Goal: Leave review/rating

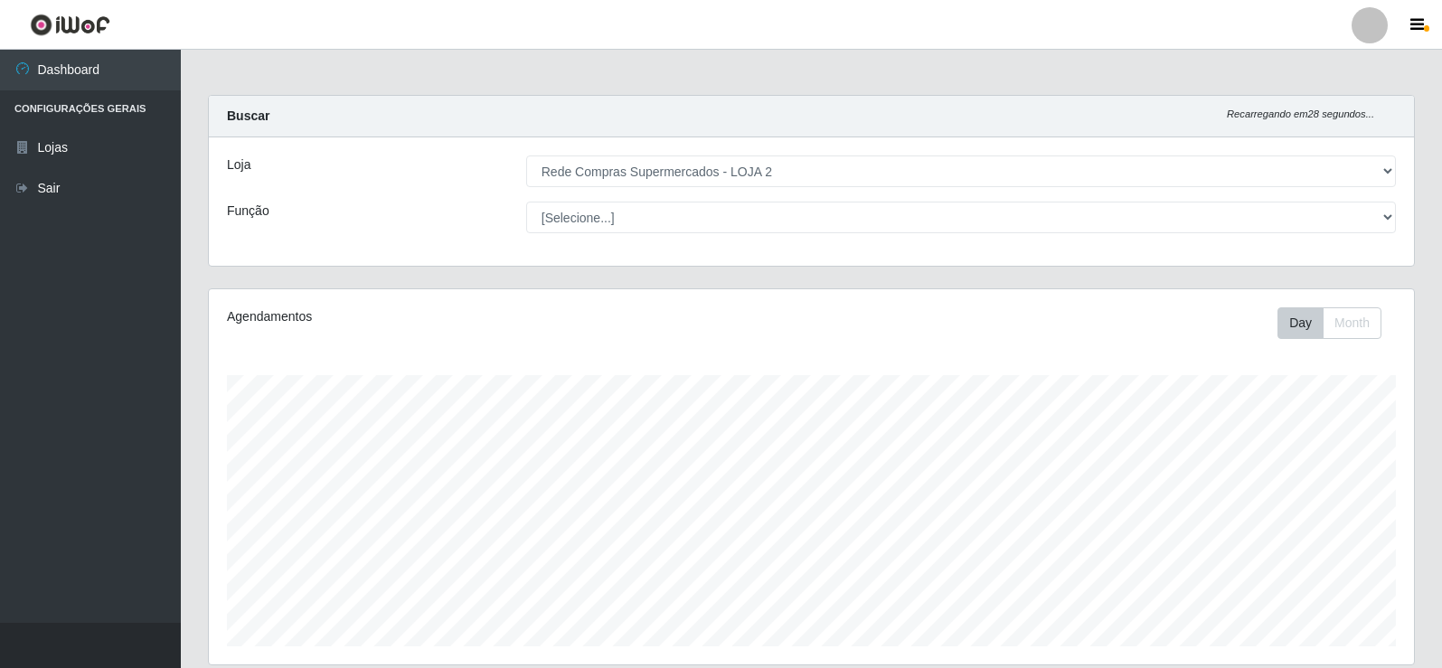
select select "161"
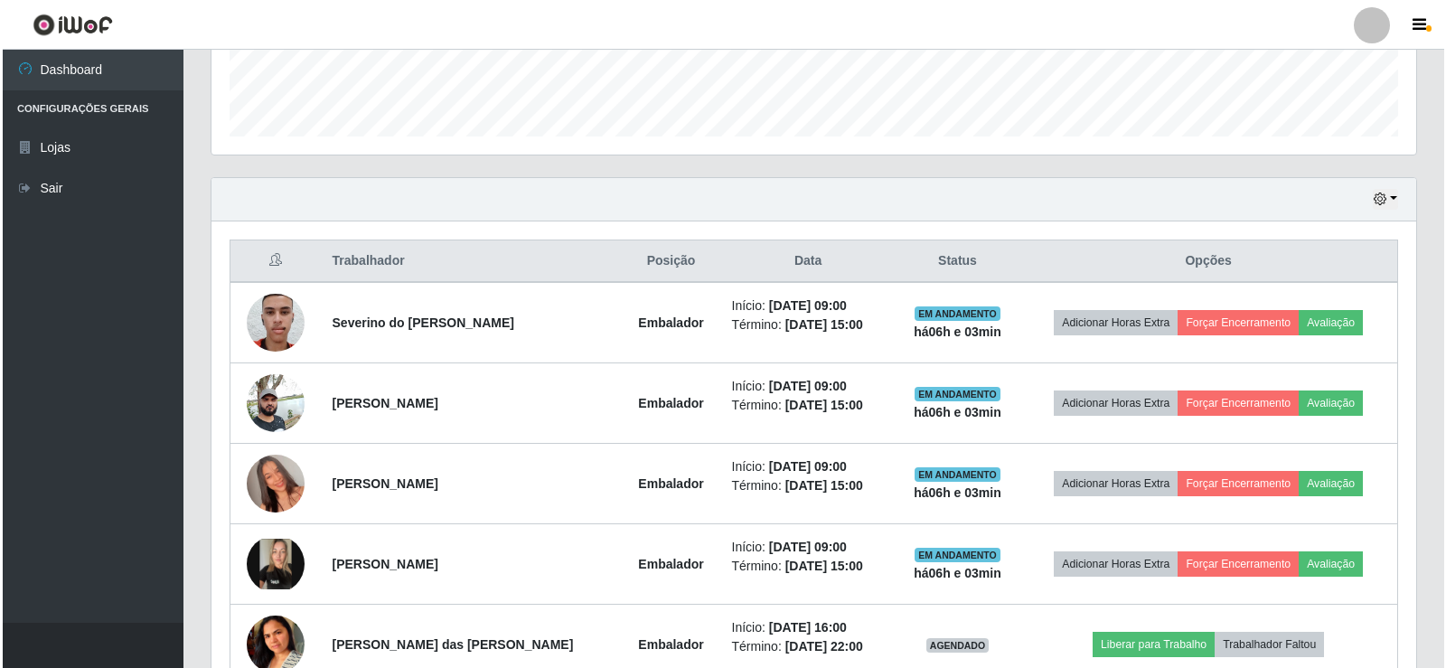
scroll to position [542, 0]
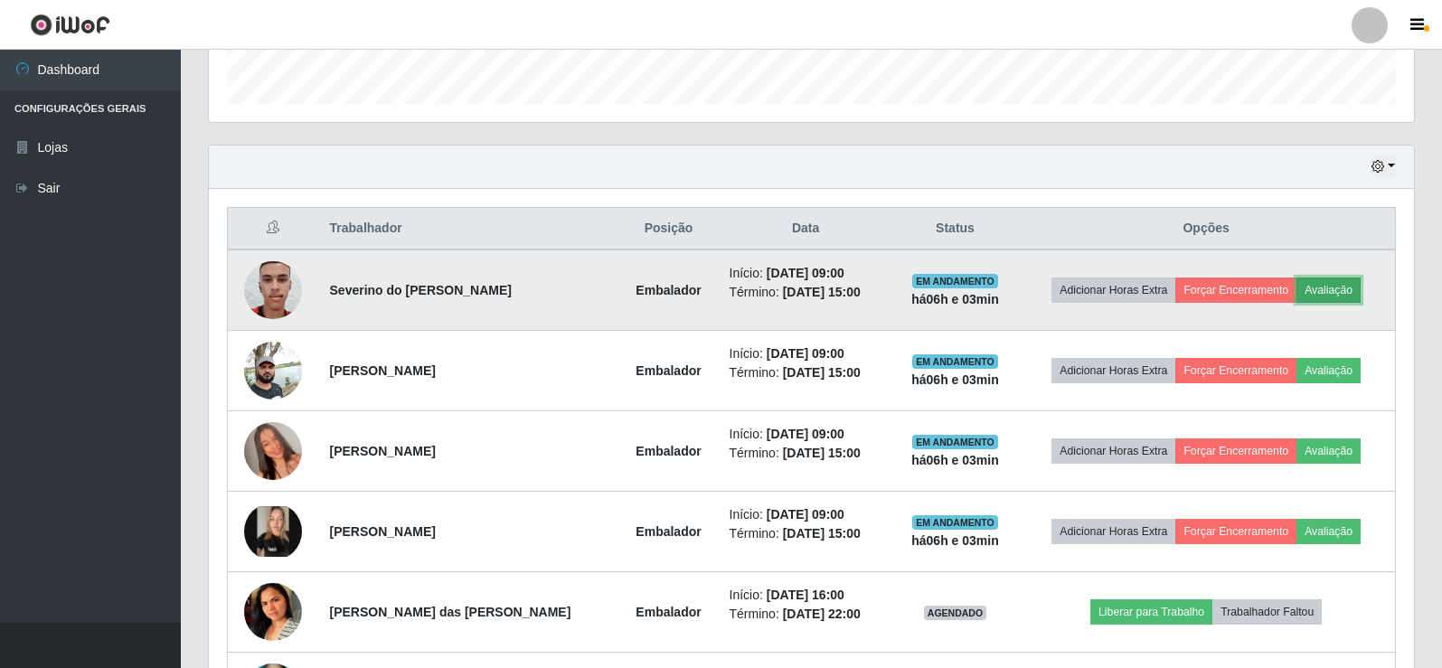
click at [1349, 295] on button "Avaliação" at bounding box center [1328, 289] width 64 height 25
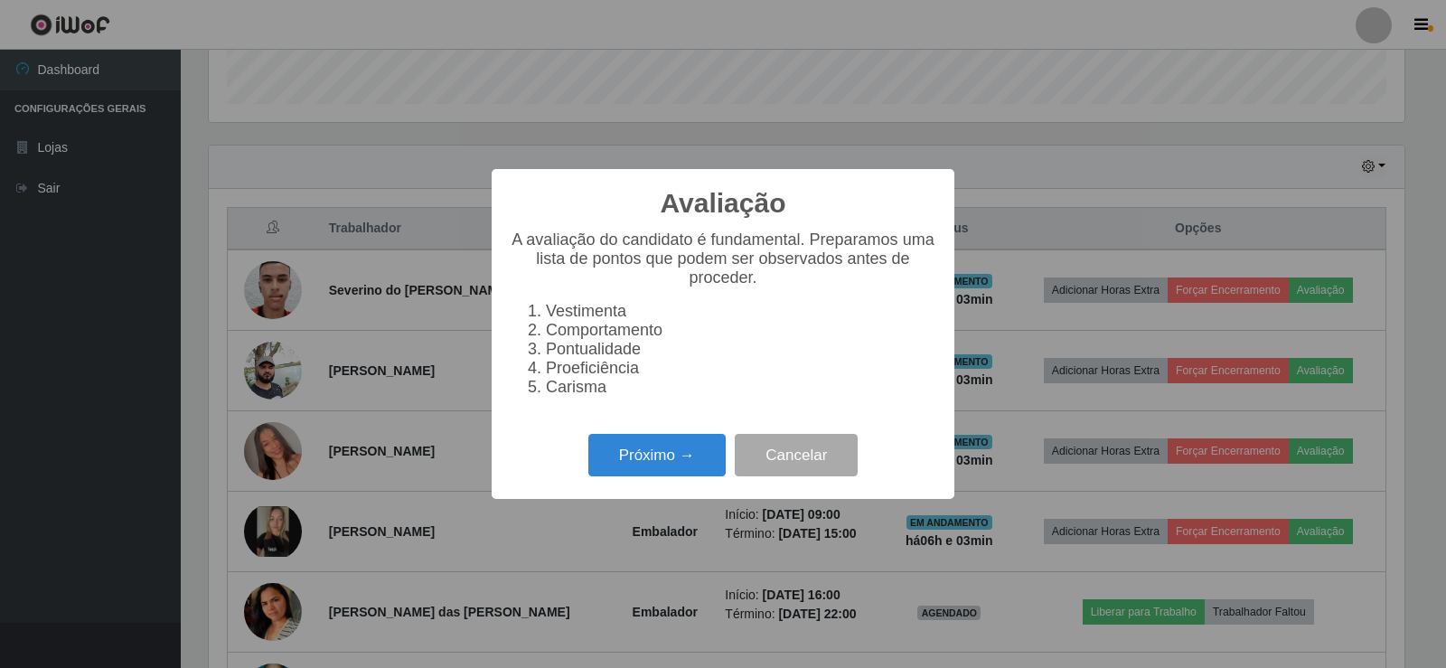
scroll to position [375, 1196]
click at [683, 451] on button "Próximo →" at bounding box center [656, 455] width 137 height 42
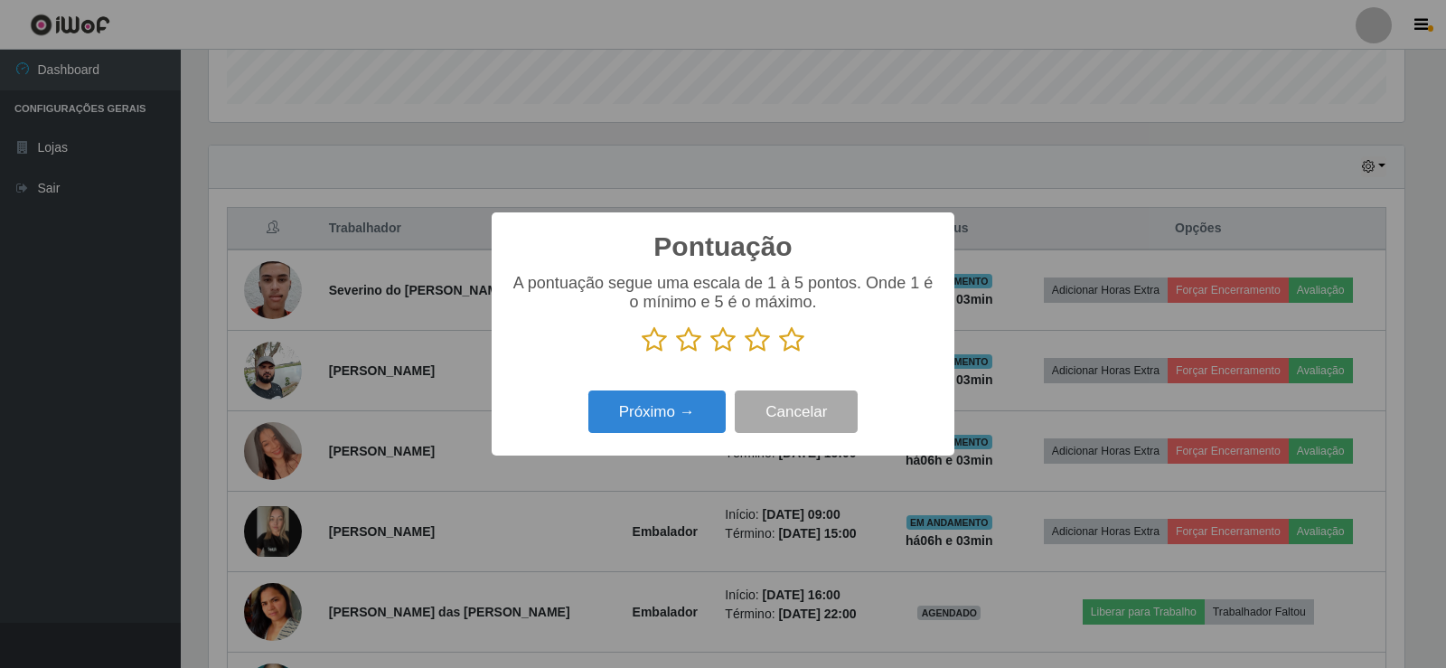
scroll to position [903474, 902653]
click at [767, 344] on icon at bounding box center [757, 339] width 25 height 27
click at [745, 353] on input "radio" at bounding box center [745, 353] width 0 height 0
drag, startPoint x: 800, startPoint y: 348, endPoint x: 780, endPoint y: 351, distance: 20.1
click at [798, 349] on icon at bounding box center [791, 339] width 25 height 27
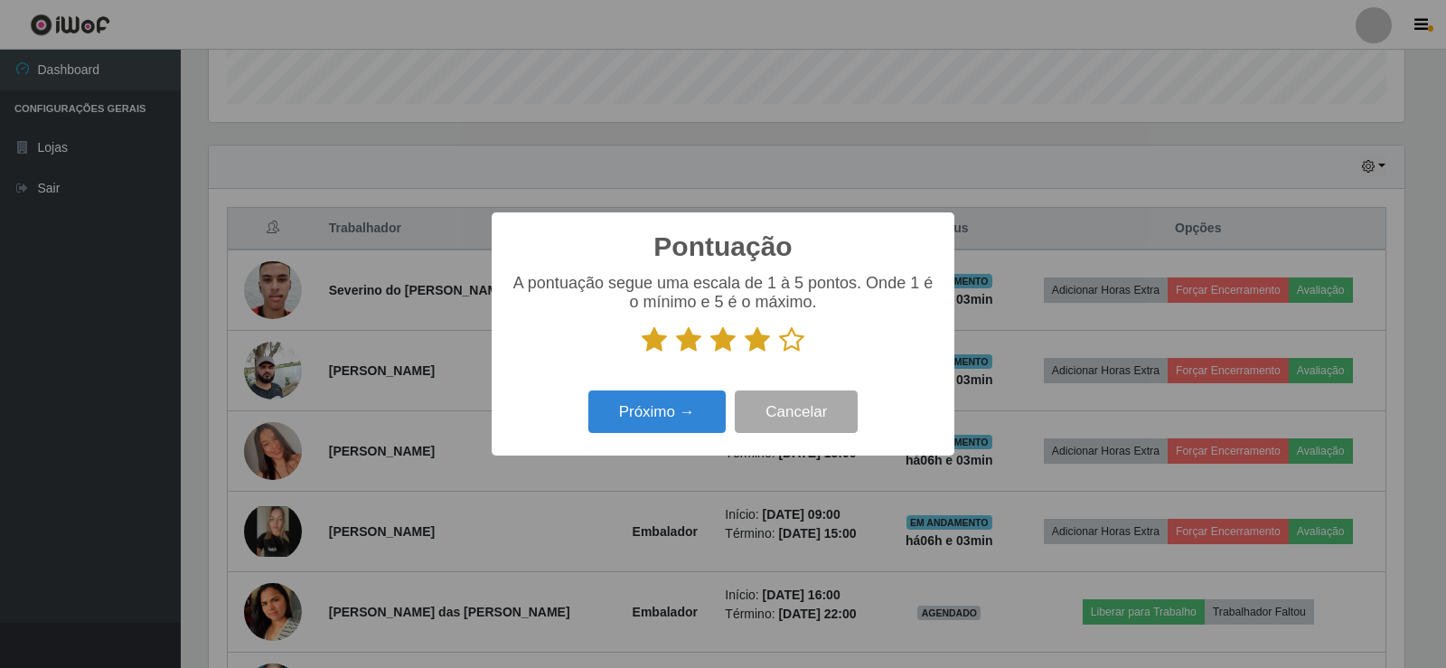
click at [779, 353] on input "radio" at bounding box center [779, 353] width 0 height 0
click at [717, 390] on div "Próximo → Cancelar" at bounding box center [723, 412] width 427 height 52
click at [706, 395] on button "Próximo →" at bounding box center [656, 411] width 137 height 42
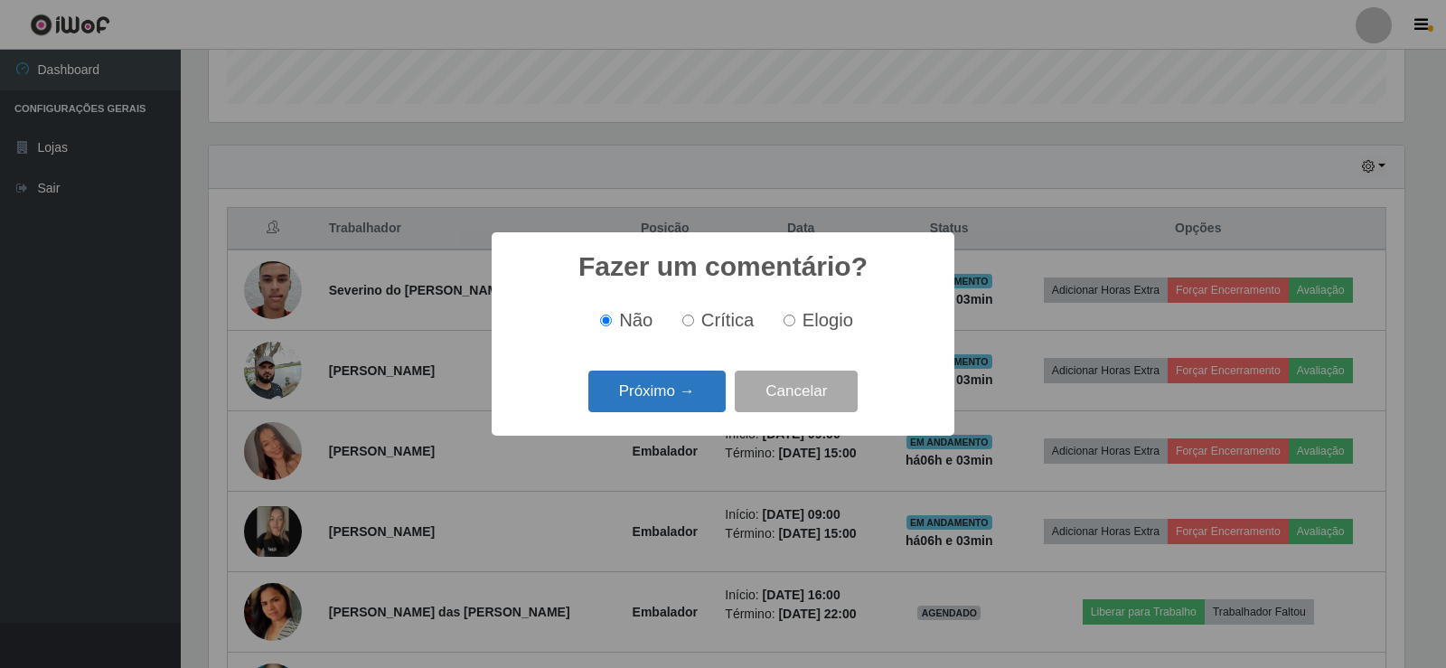
drag, startPoint x: 653, startPoint y: 357, endPoint x: 663, endPoint y: 404, distance: 48.0
click at [655, 372] on div "Fazer um comentário? × Não Crítica Elogio Próximo → Cancelar" at bounding box center [723, 333] width 463 height 202
click at [663, 404] on button "Próximo →" at bounding box center [656, 392] width 137 height 42
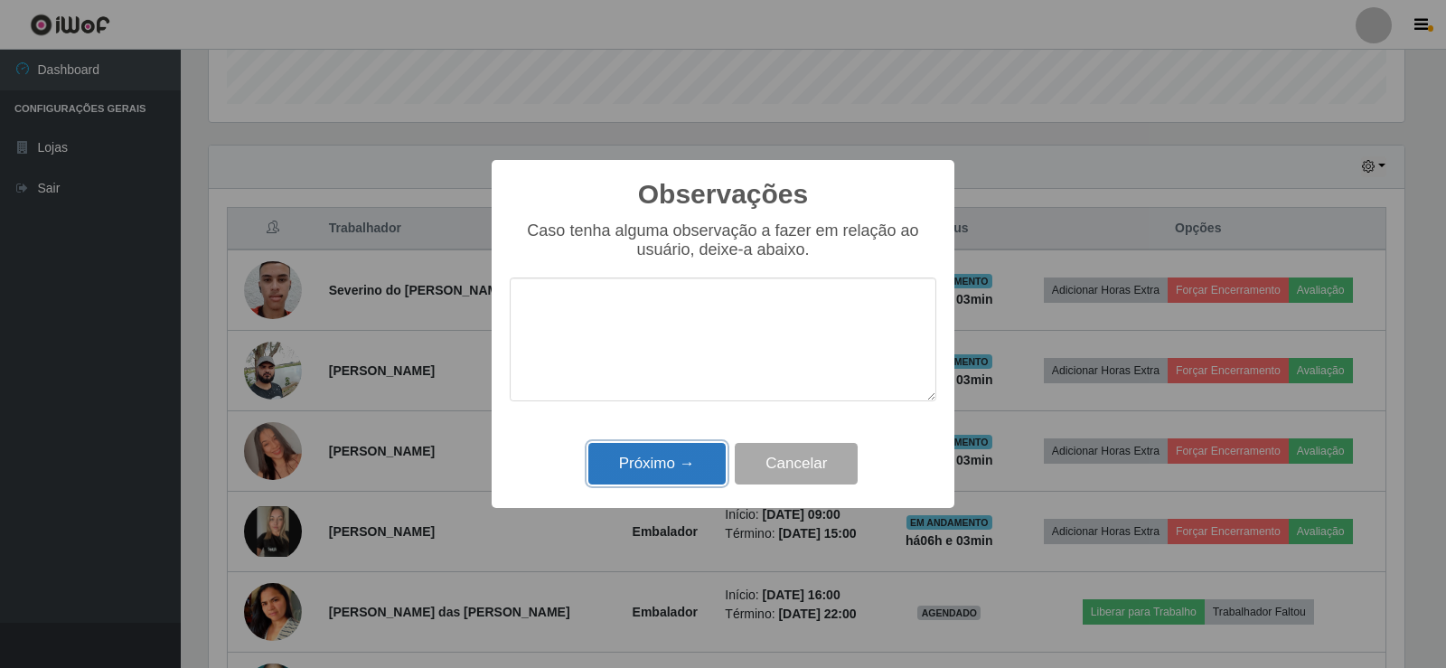
click at [695, 475] on button "Próximo →" at bounding box center [656, 464] width 137 height 42
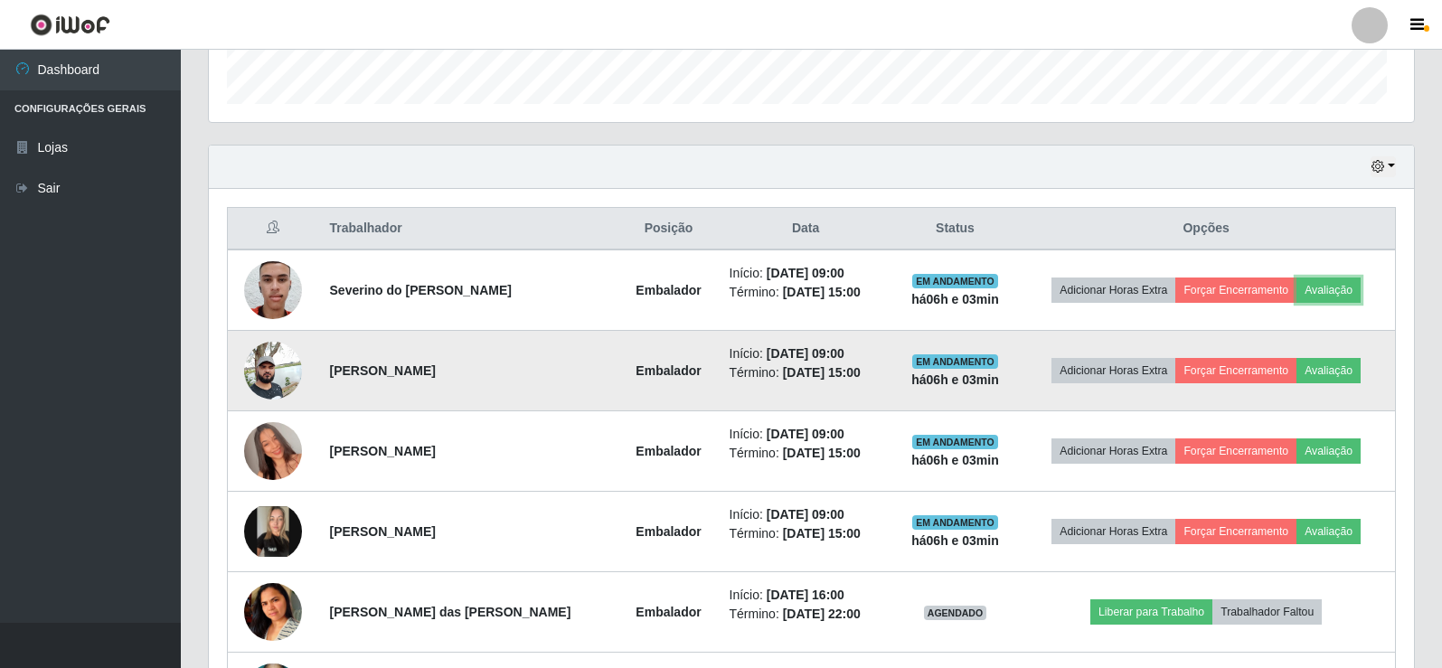
scroll to position [375, 1205]
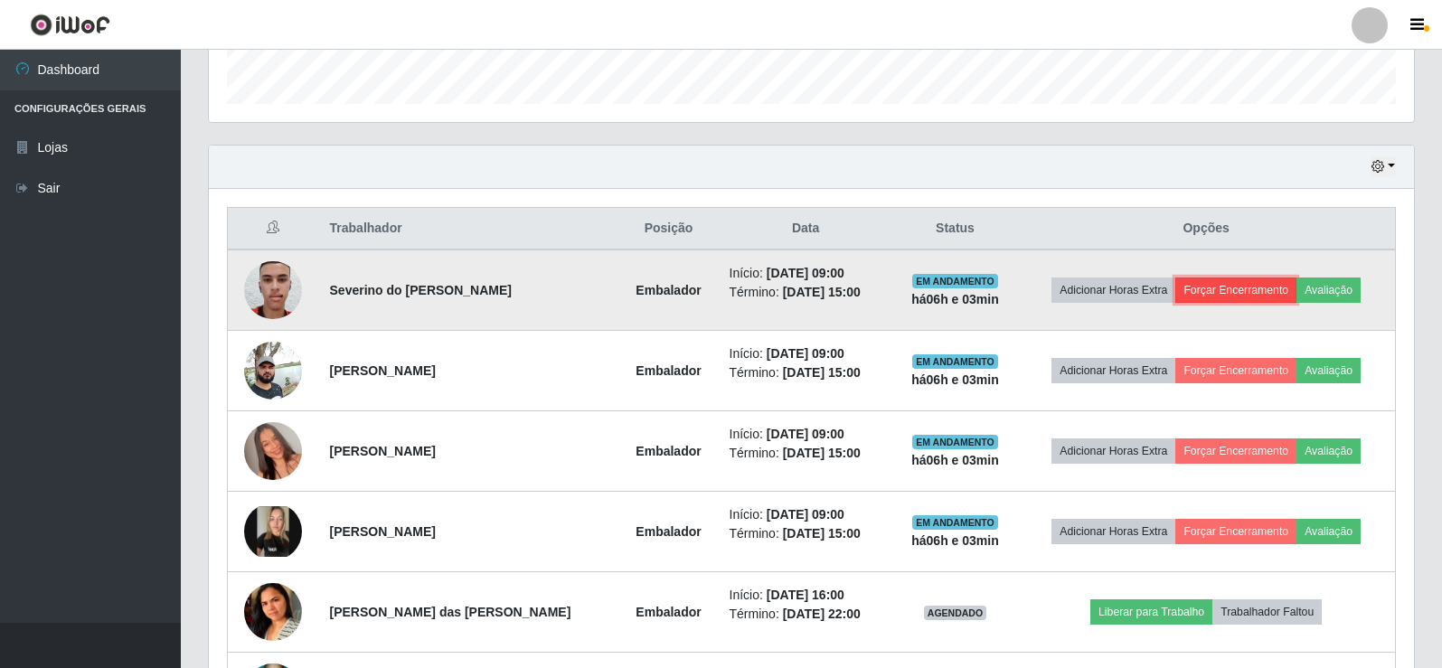
click at [1236, 297] on button "Forçar Encerramento" at bounding box center [1235, 289] width 121 height 25
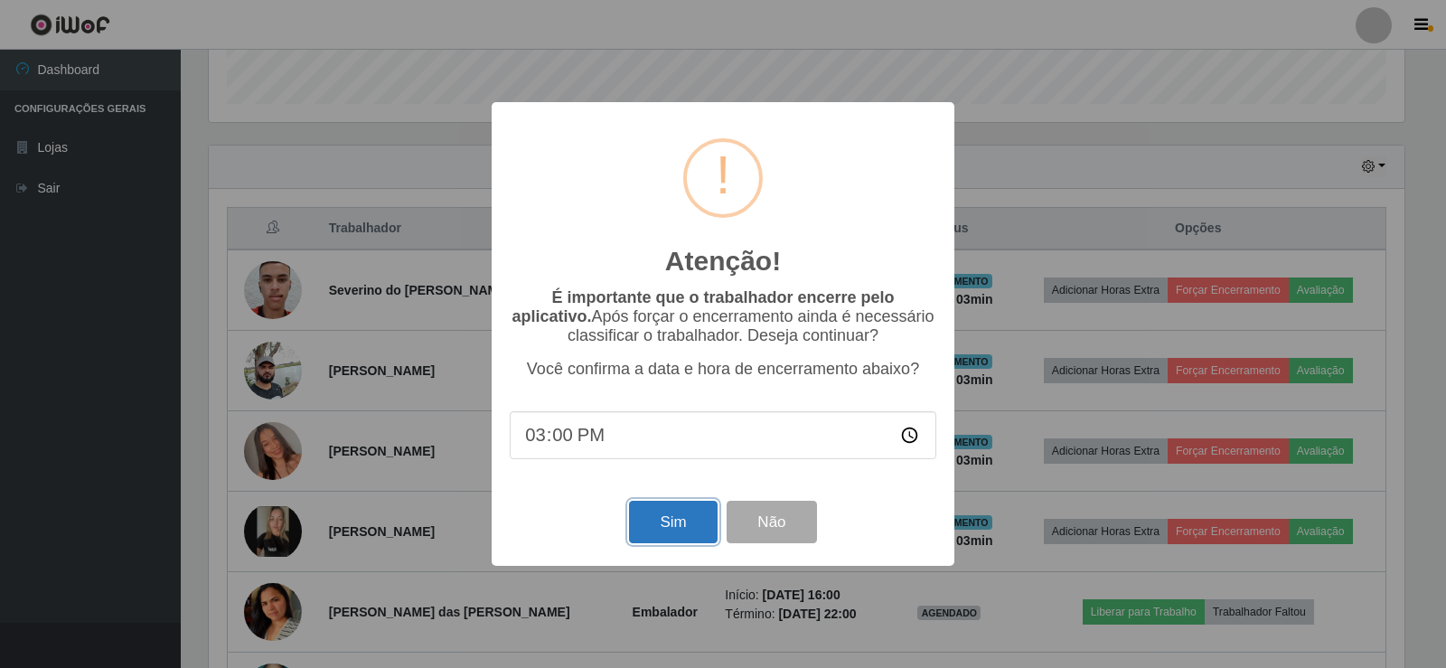
click at [670, 517] on button "Sim" at bounding box center [673, 522] width 88 height 42
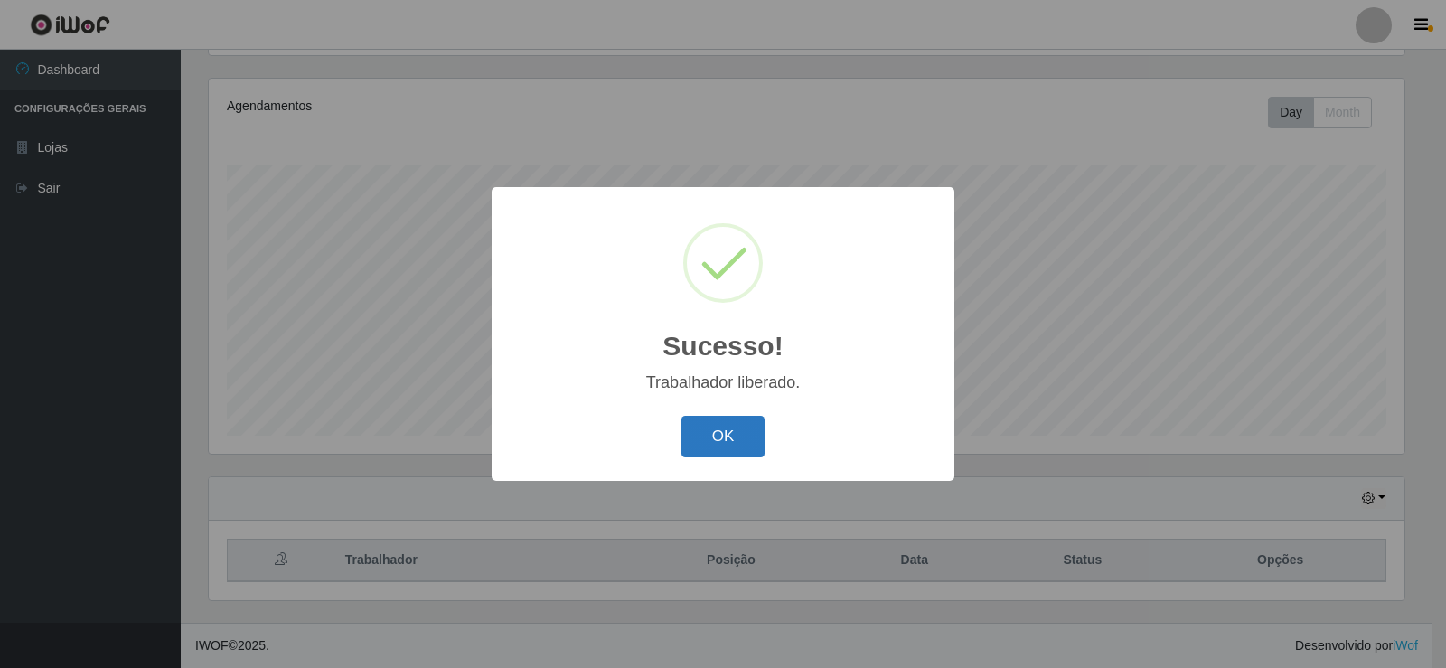
click at [738, 439] on button "OK" at bounding box center [724, 437] width 84 height 42
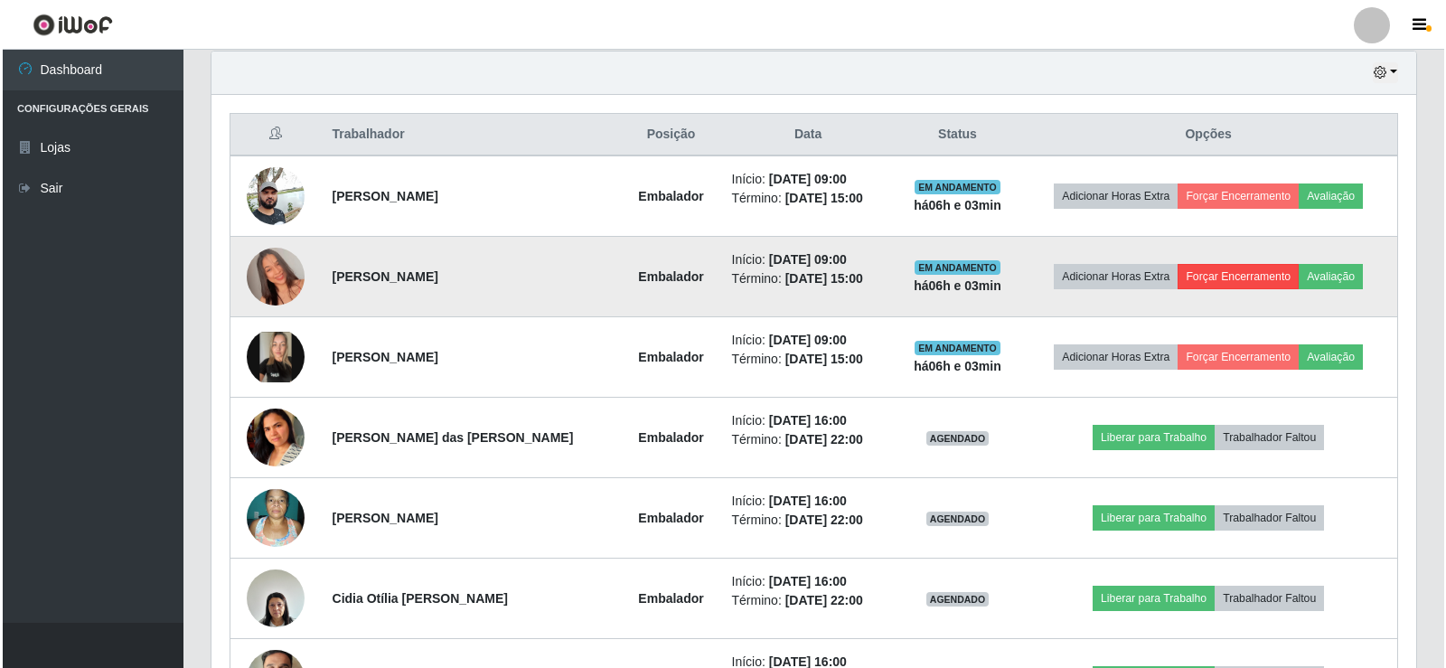
scroll to position [663, 0]
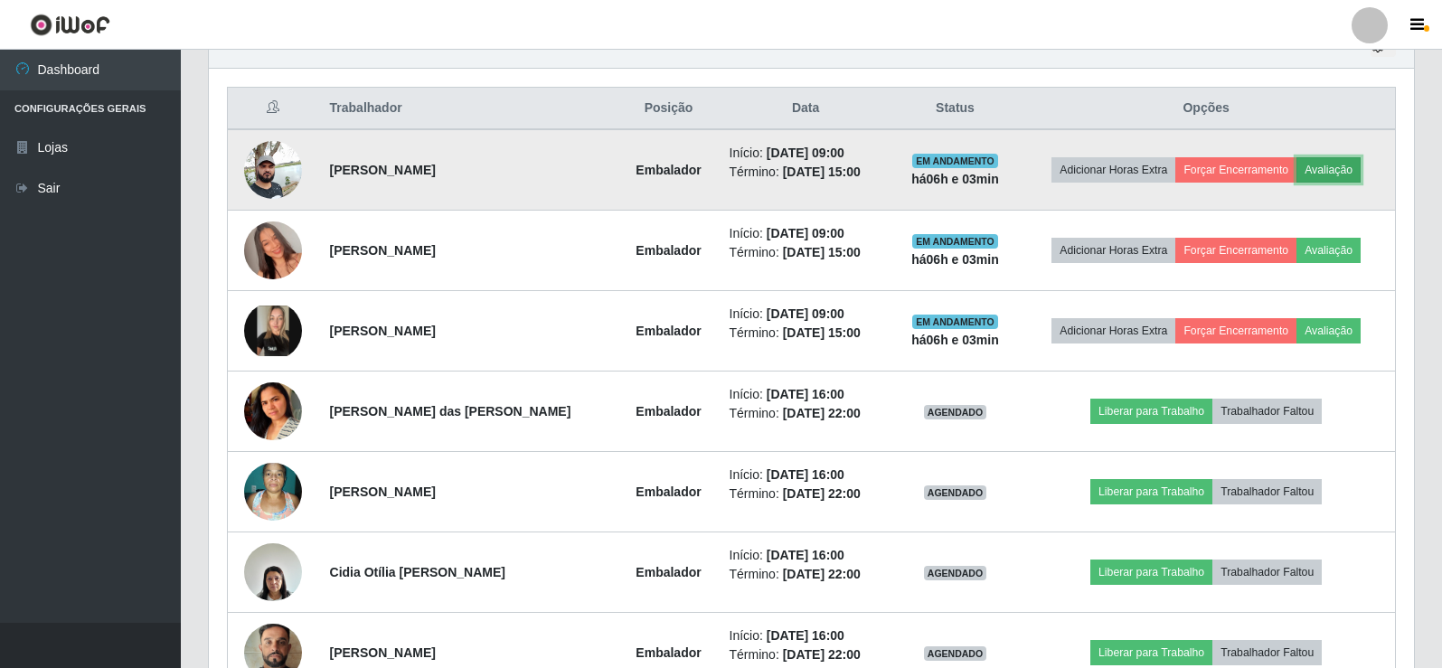
click at [1346, 160] on button "Avaliação" at bounding box center [1328, 169] width 64 height 25
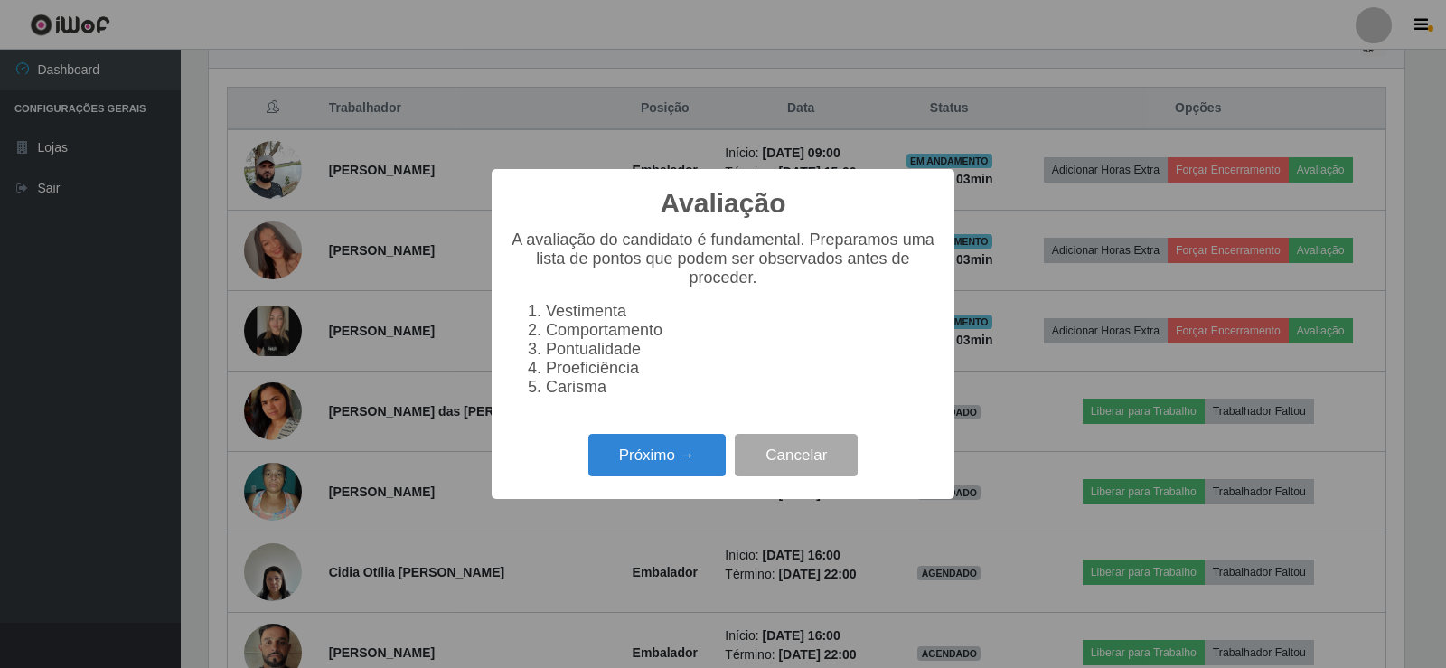
scroll to position [375, 1196]
click at [664, 458] on button "Próximo →" at bounding box center [656, 455] width 137 height 42
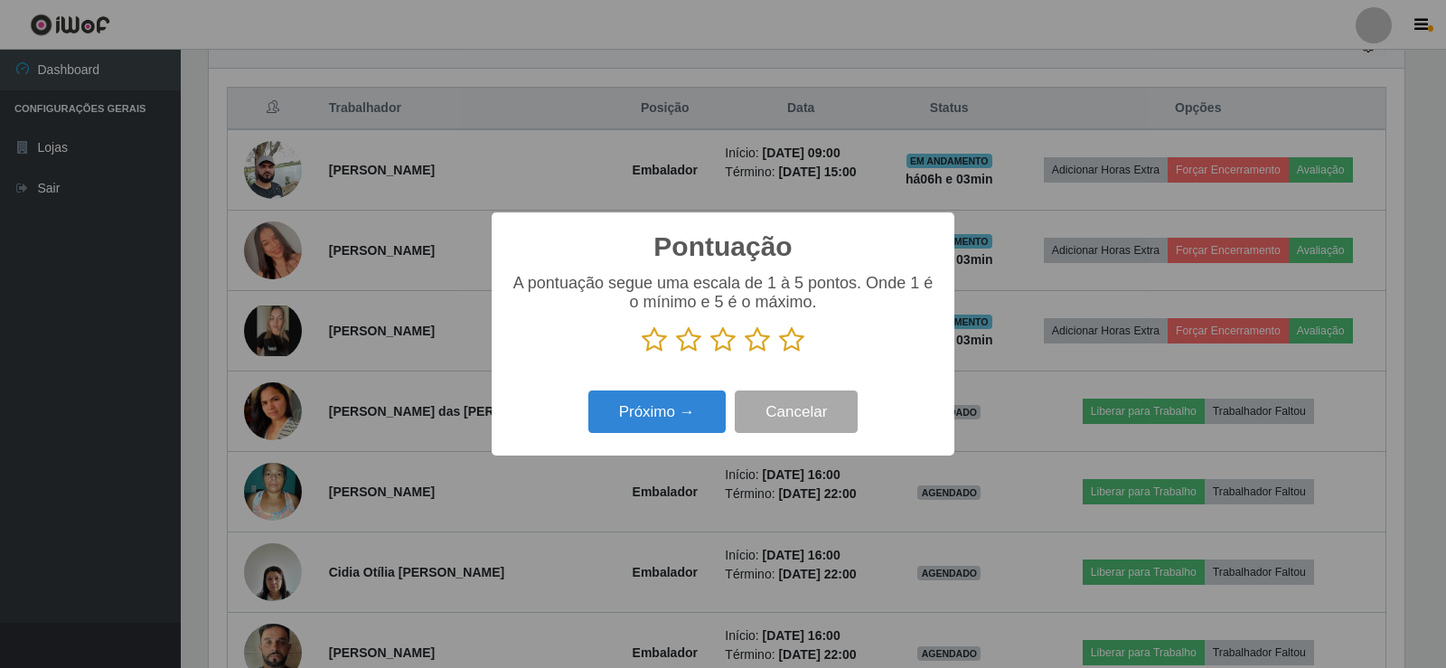
click at [796, 343] on icon at bounding box center [791, 339] width 25 height 27
click at [779, 353] on input "radio" at bounding box center [779, 353] width 0 height 0
click at [680, 414] on button "Próximo →" at bounding box center [656, 411] width 137 height 42
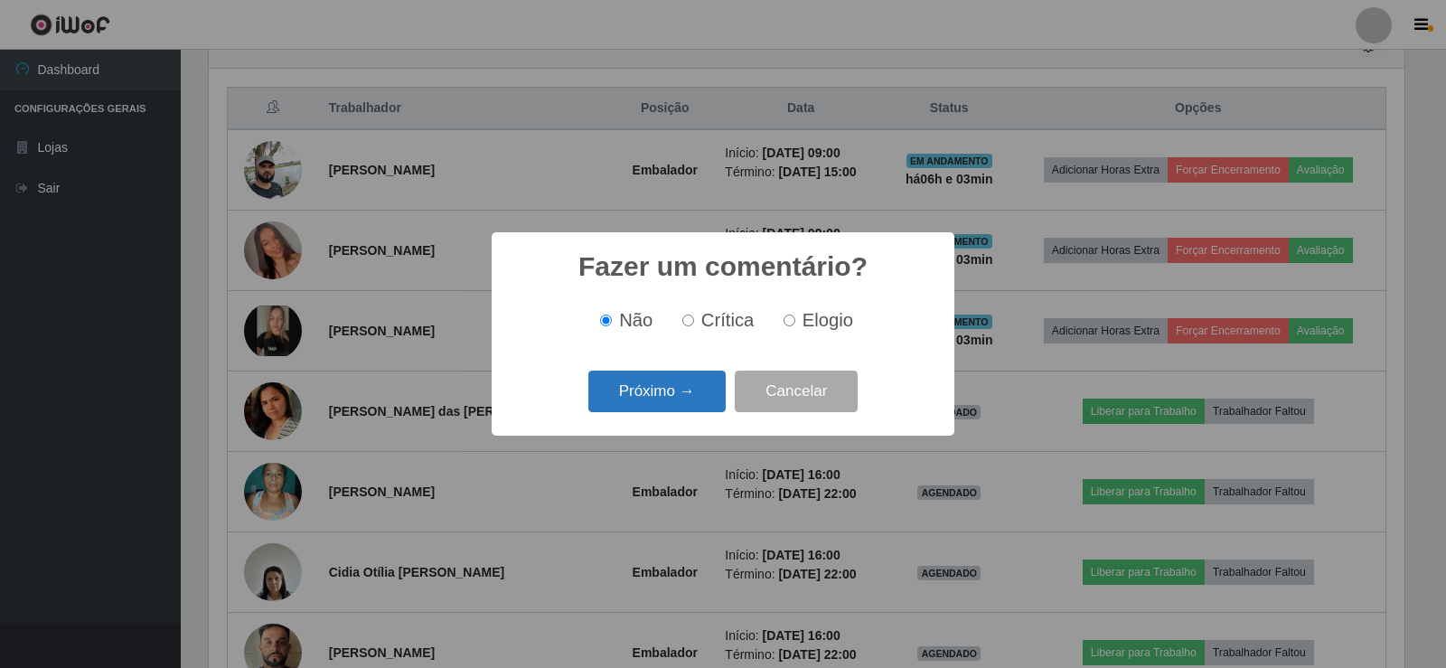
click at [680, 409] on button "Próximo →" at bounding box center [656, 392] width 137 height 42
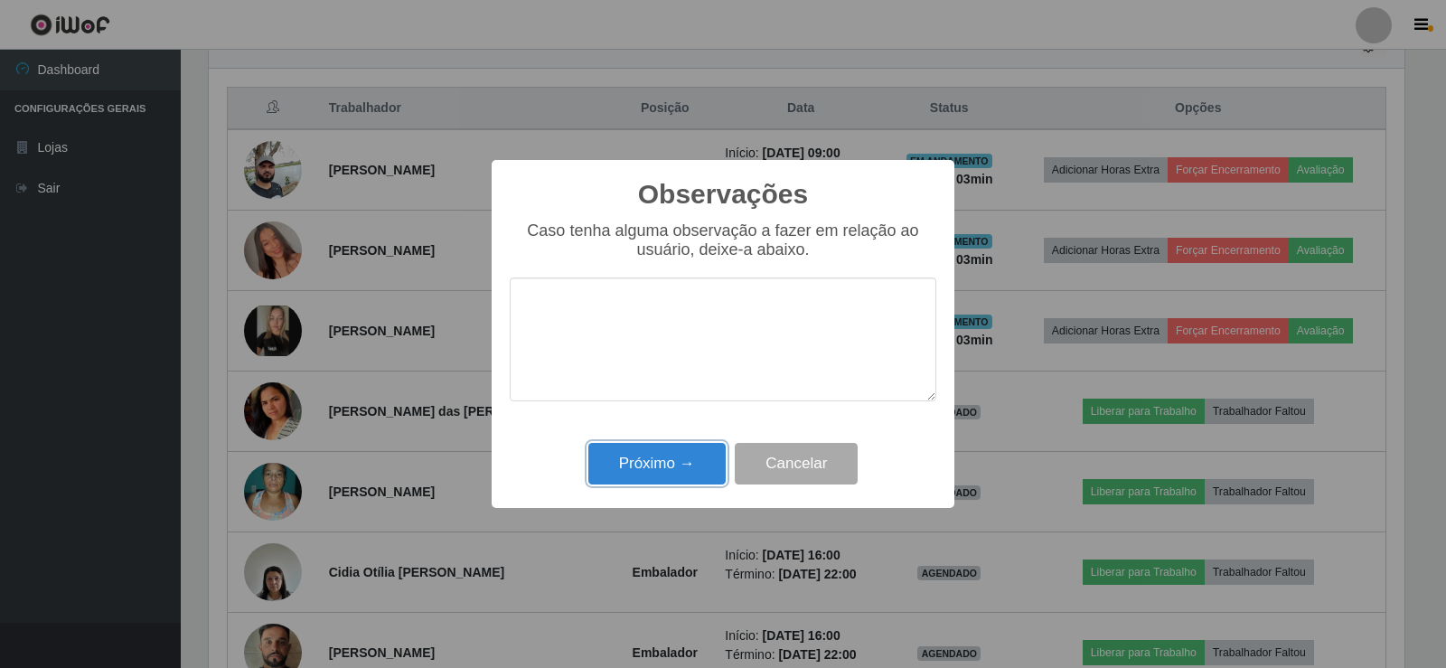
drag, startPoint x: 689, startPoint y: 455, endPoint x: 838, endPoint y: 376, distance: 168.6
click at [693, 455] on button "Próximo →" at bounding box center [656, 464] width 137 height 42
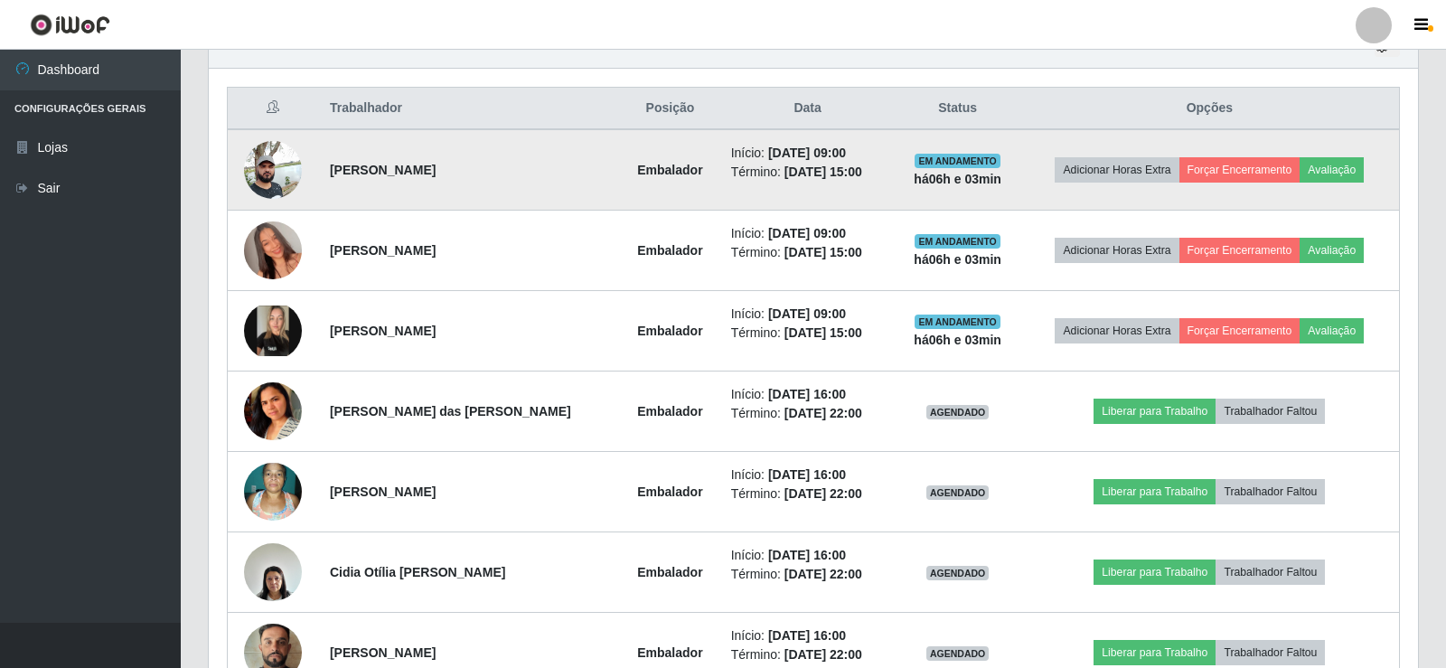
scroll to position [375, 1205]
click at [1251, 174] on button "Forçar Encerramento" at bounding box center [1235, 169] width 121 height 25
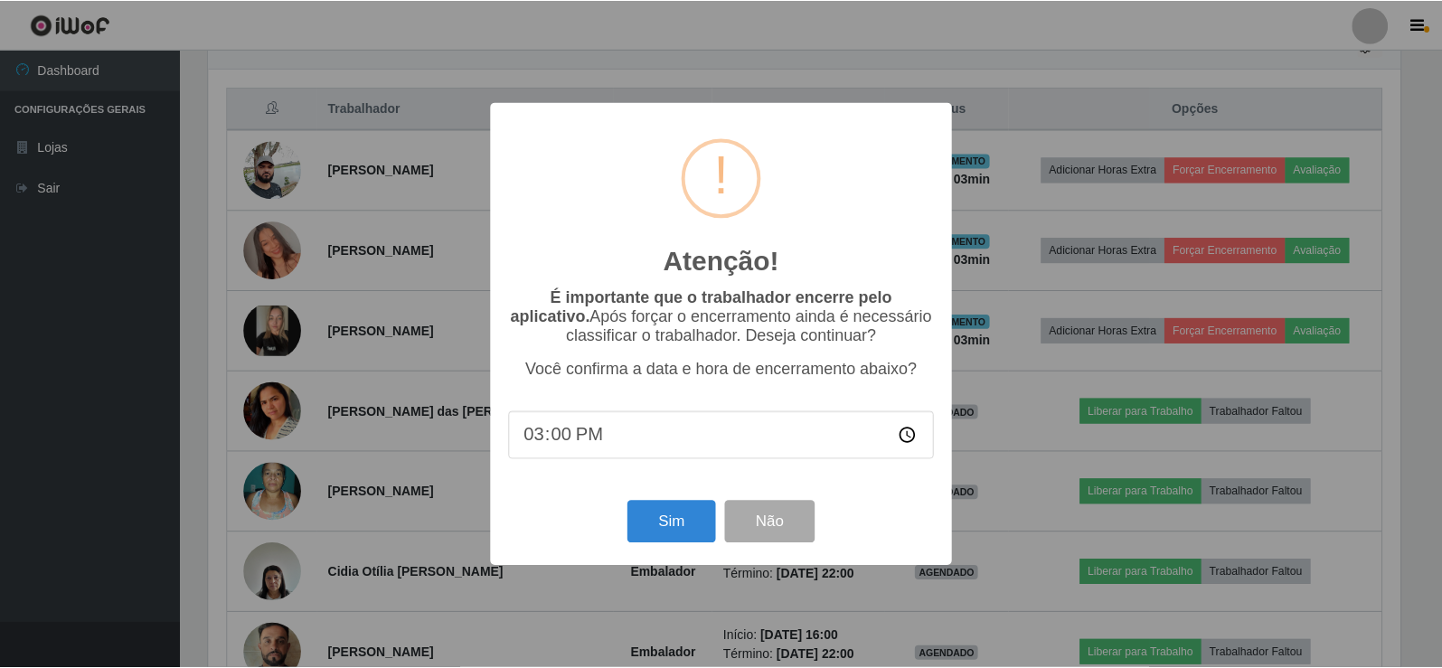
scroll to position [375, 1196]
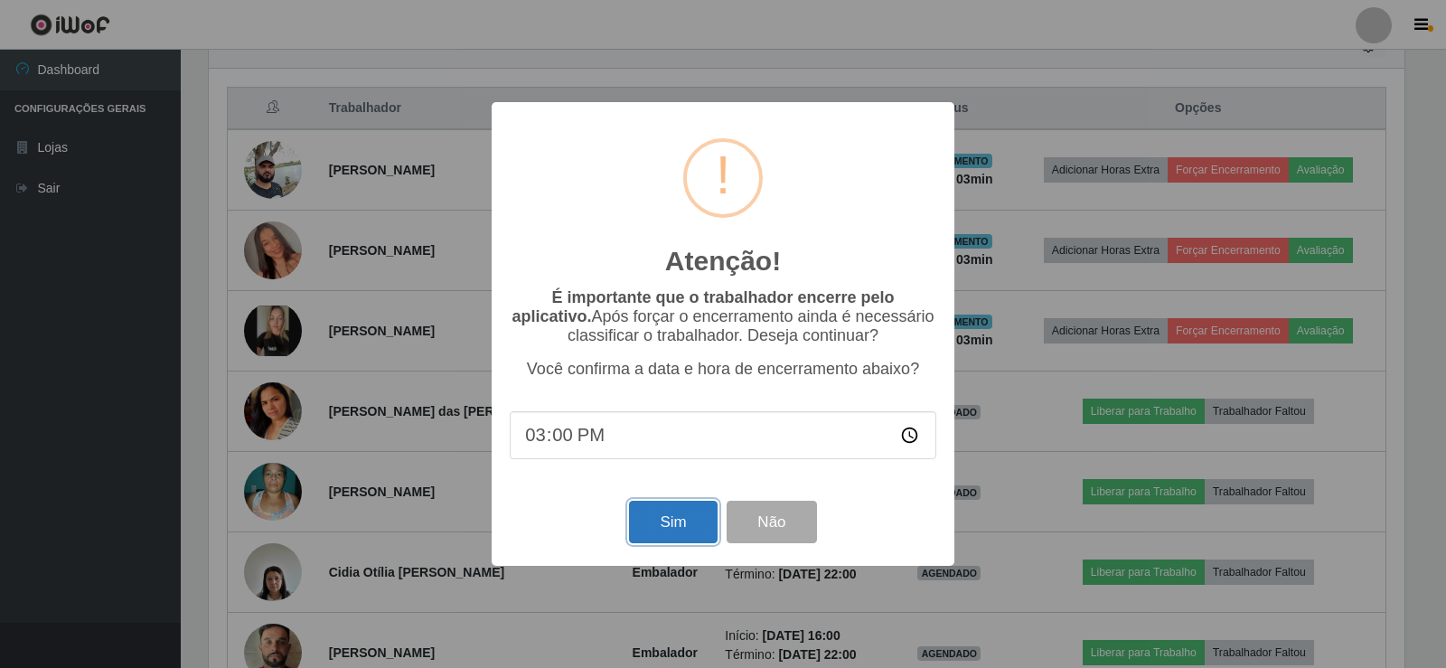
click at [701, 522] on button "Sim" at bounding box center [673, 522] width 88 height 42
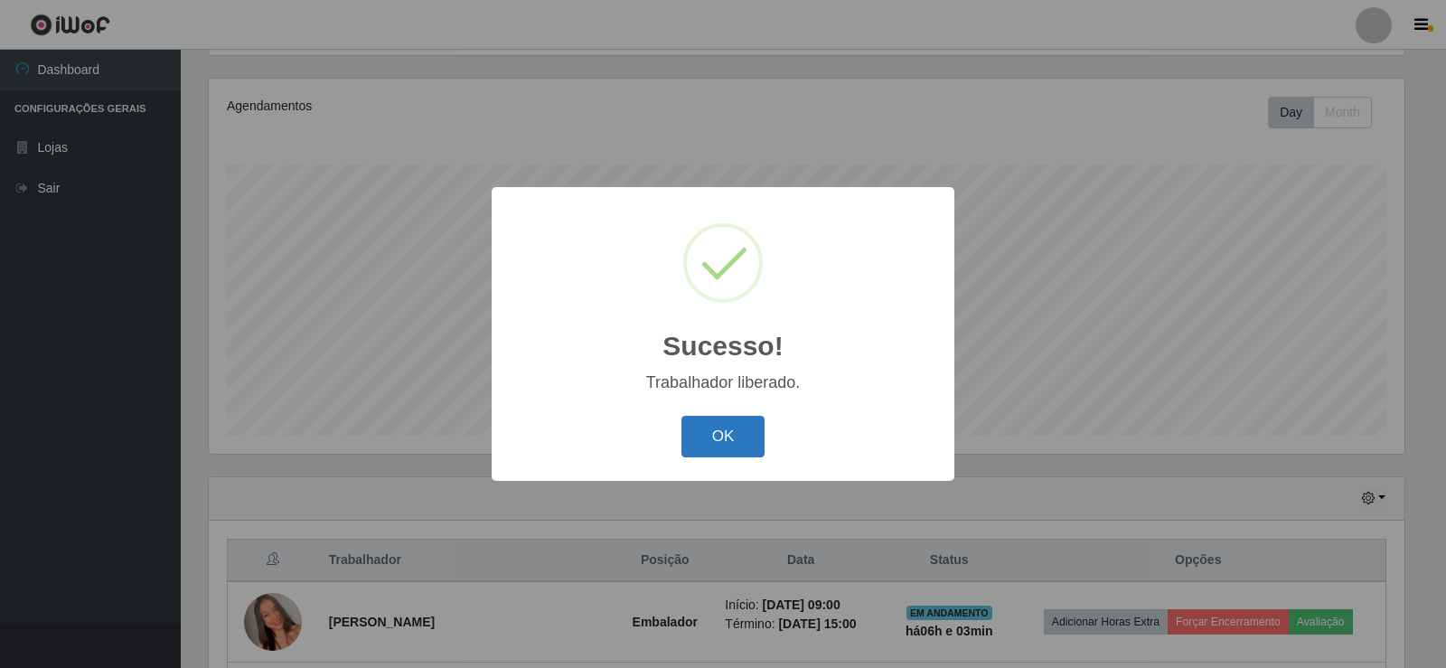
click at [720, 425] on button "OK" at bounding box center [724, 437] width 84 height 42
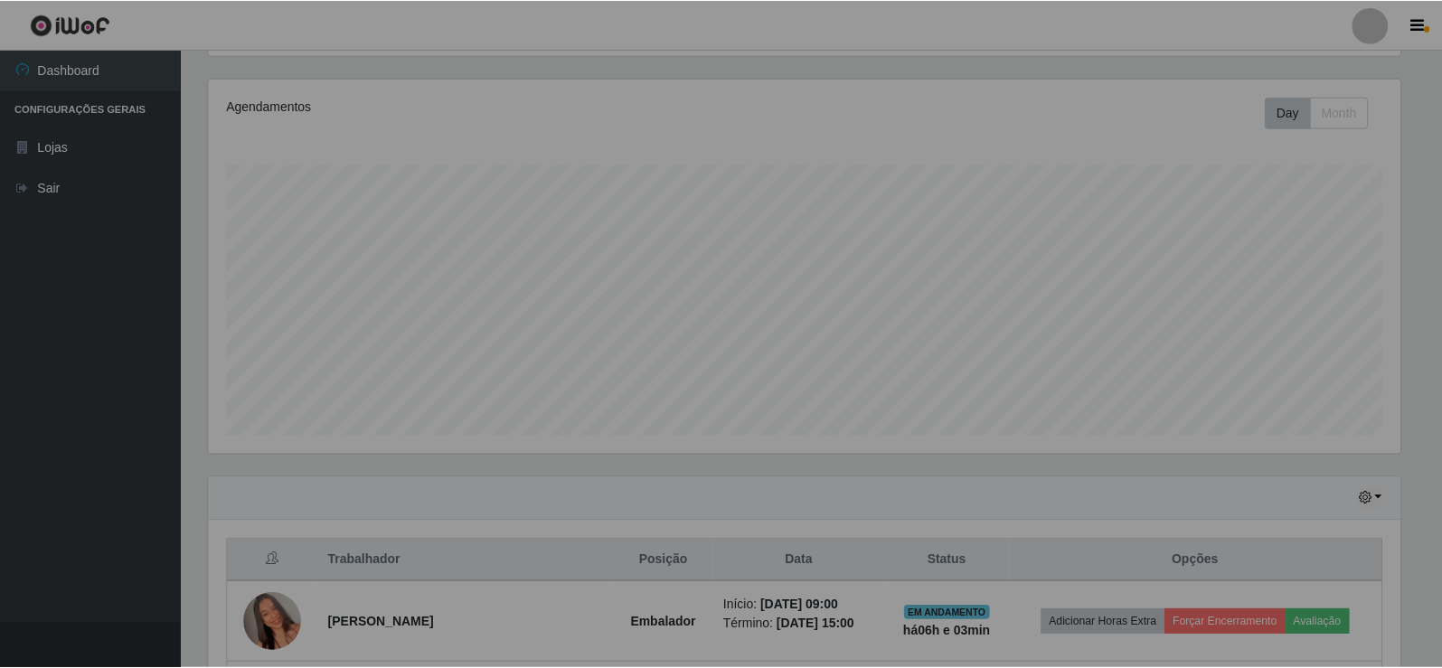
scroll to position [0, 0]
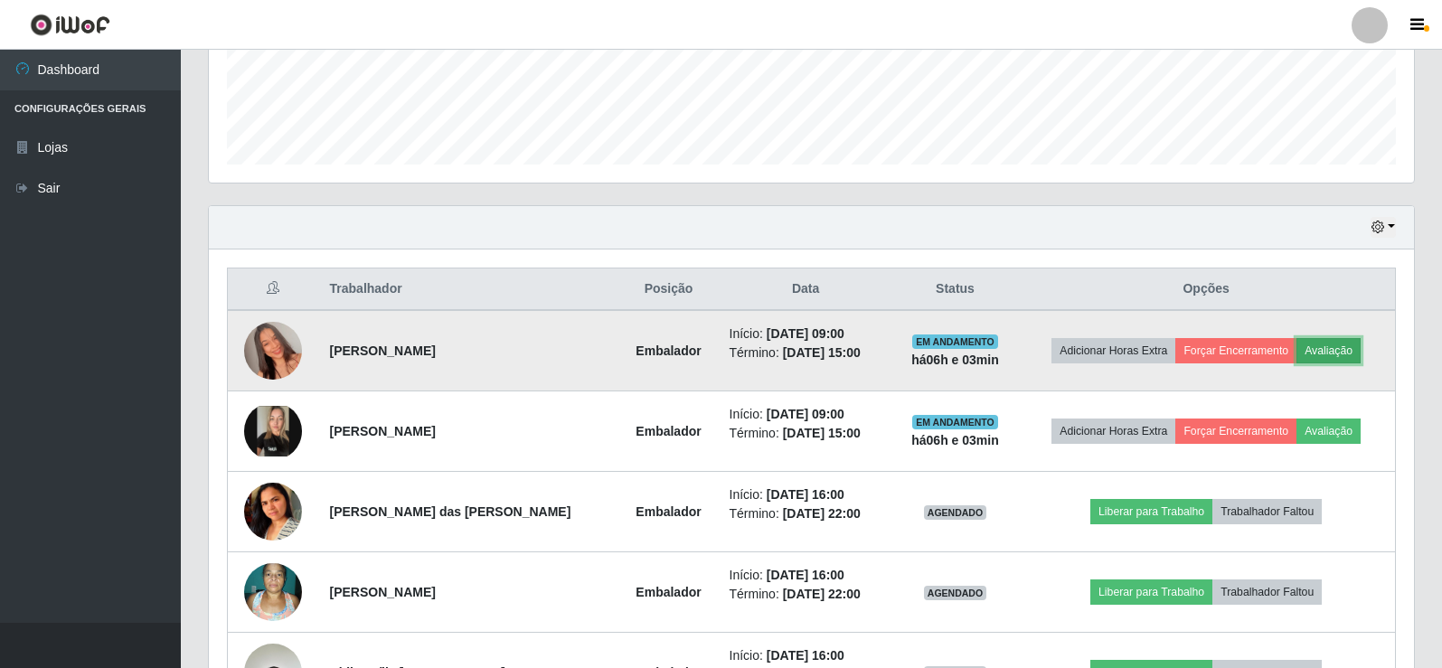
click at [1340, 352] on button "Avaliação" at bounding box center [1328, 350] width 64 height 25
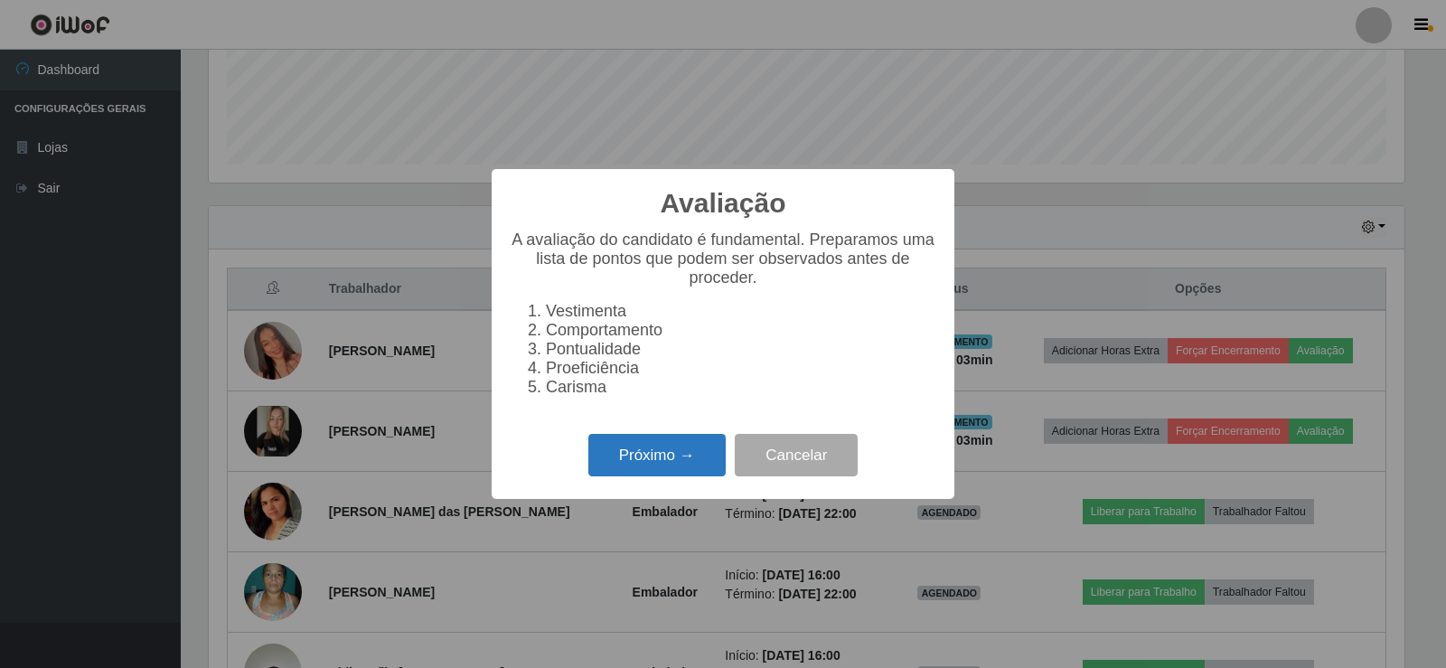
click at [637, 456] on button "Próximo →" at bounding box center [656, 455] width 137 height 42
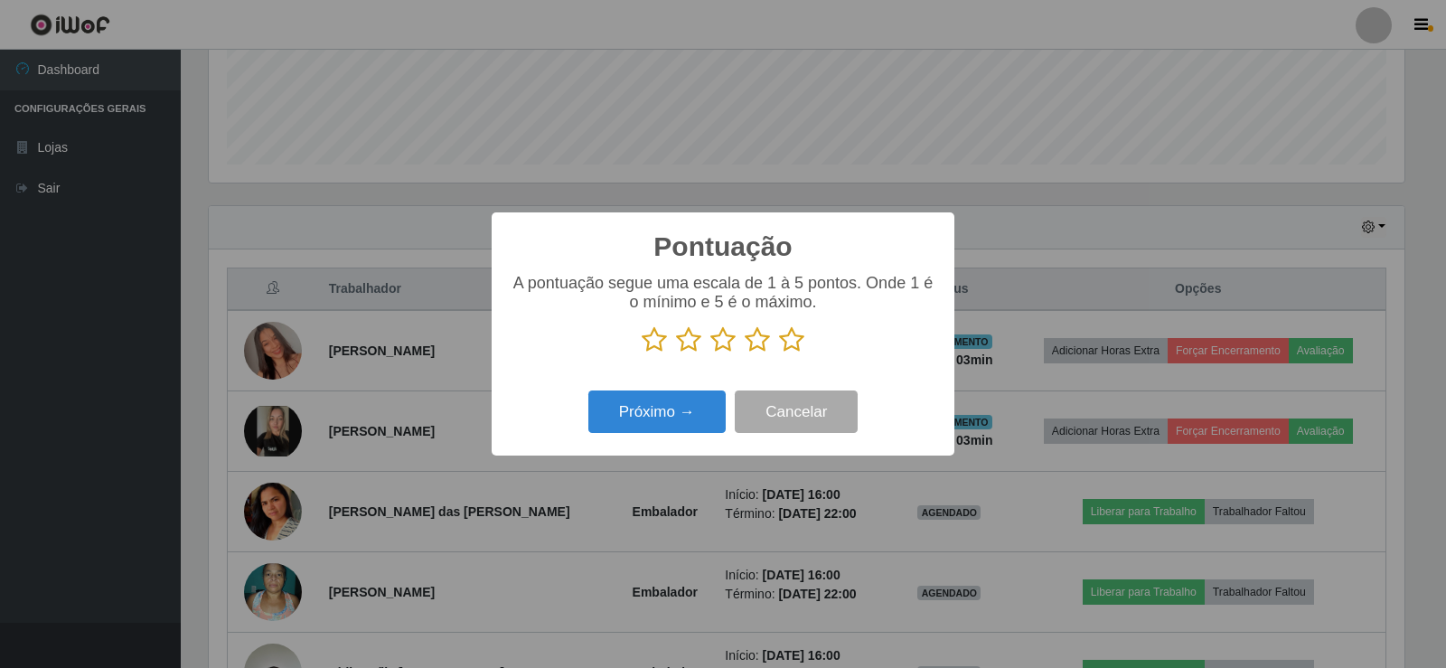
click at [793, 343] on icon at bounding box center [791, 339] width 25 height 27
click at [779, 353] on input "radio" at bounding box center [779, 353] width 0 height 0
click at [629, 415] on button "Próximo →" at bounding box center [656, 411] width 137 height 42
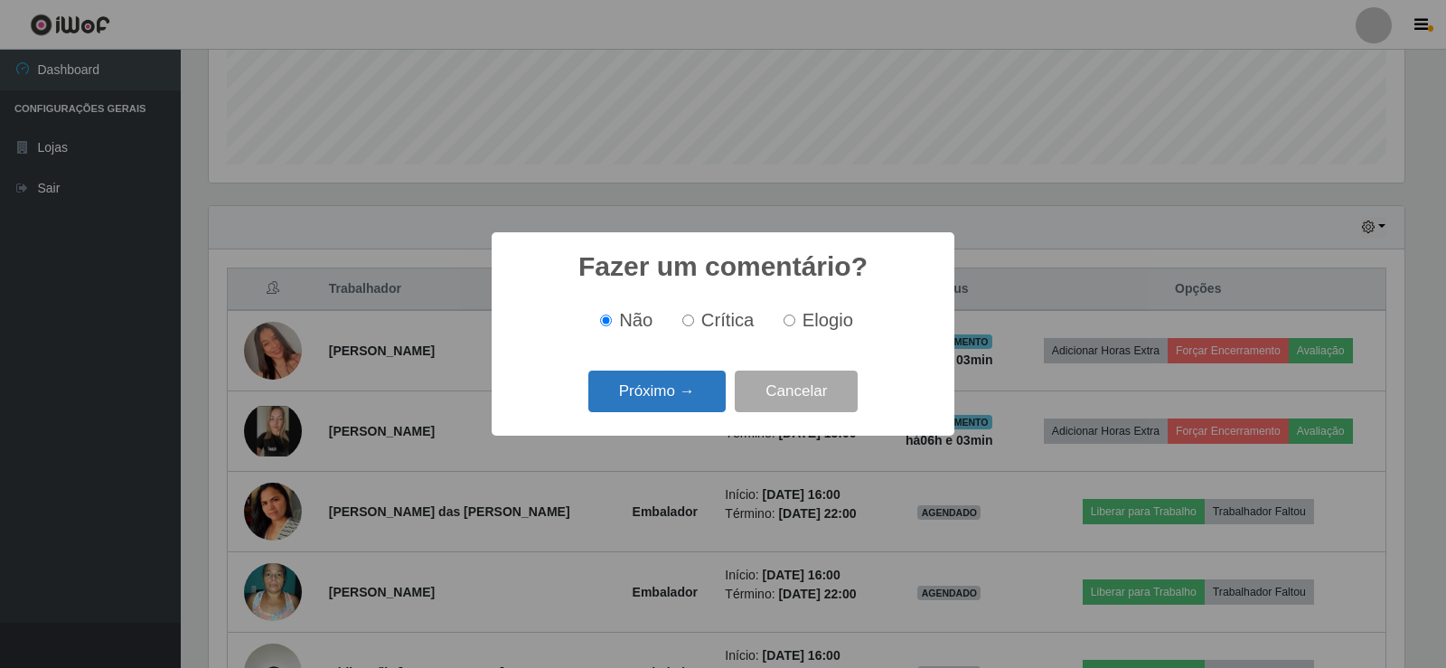
click at [648, 387] on button "Próximo →" at bounding box center [656, 392] width 137 height 42
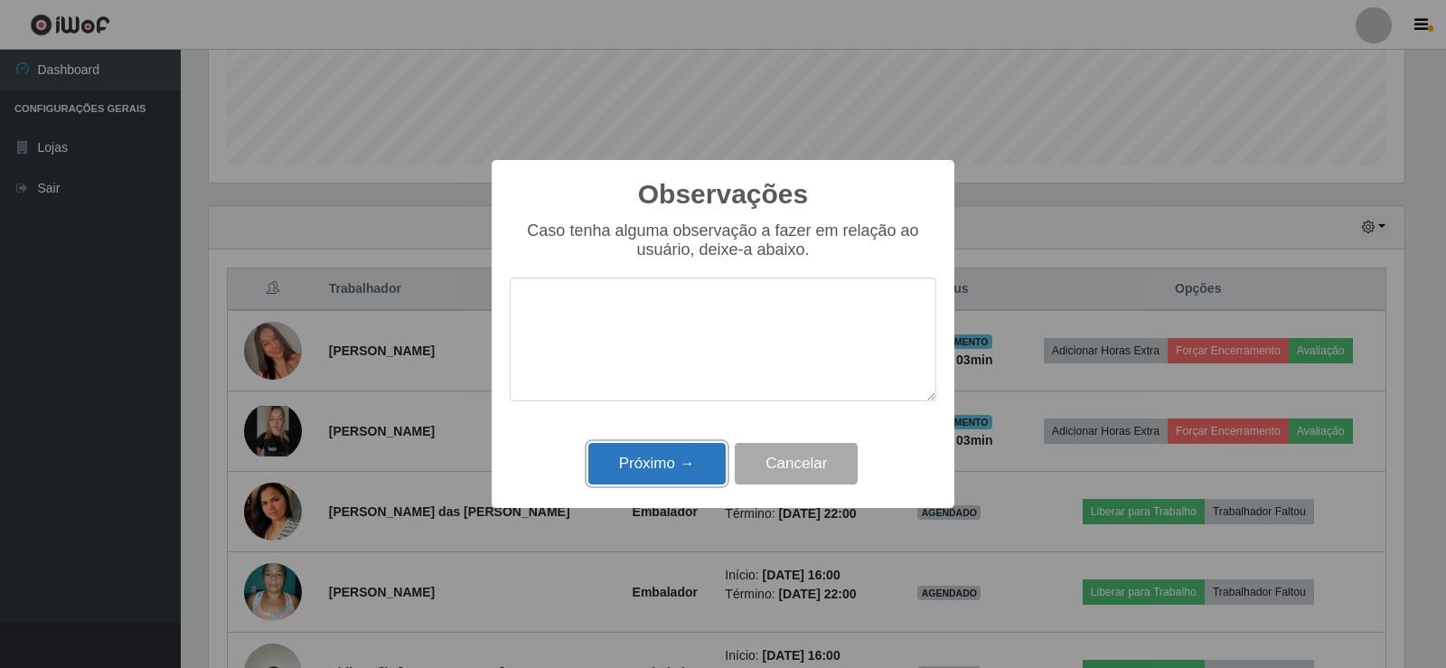
click at [696, 451] on button "Próximo →" at bounding box center [656, 464] width 137 height 42
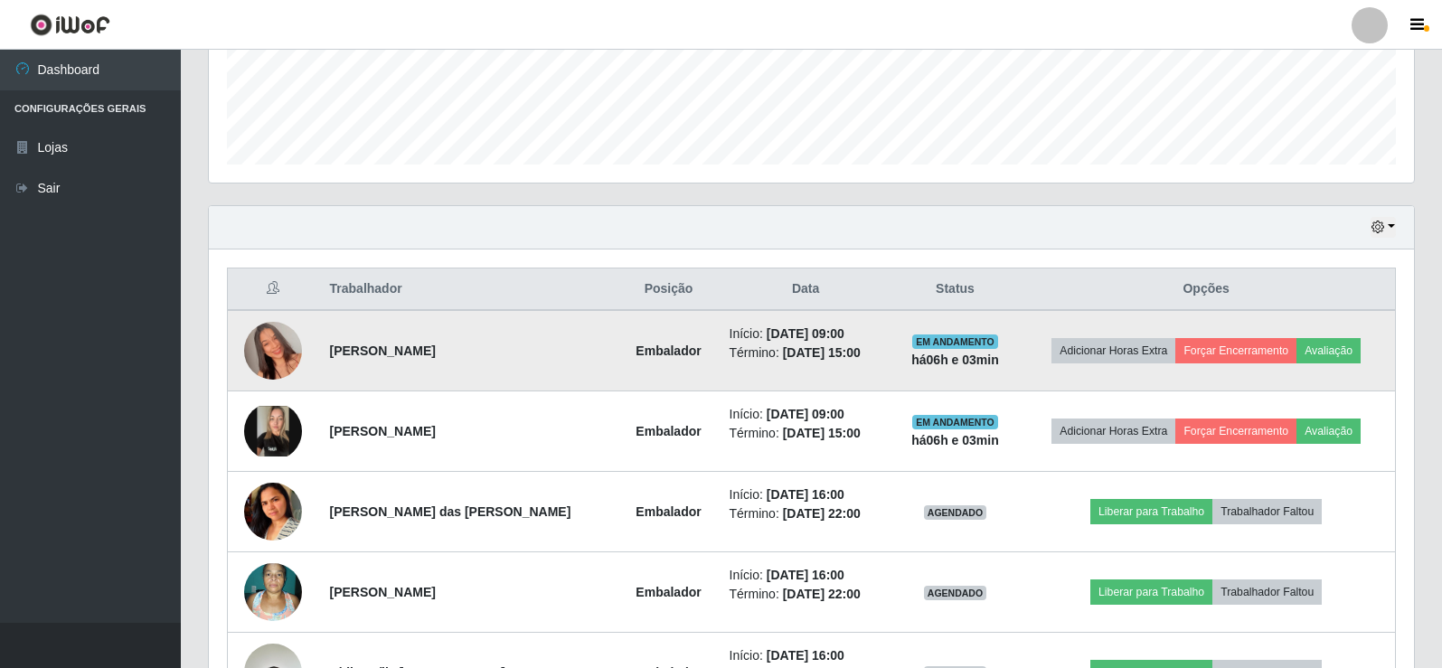
click at [1212, 365] on td "Adicionar Horas Extra Forçar Encerramento Avaliação" at bounding box center [1206, 350] width 378 height 81
click at [1214, 356] on button "Forçar Encerramento" at bounding box center [1235, 350] width 121 height 25
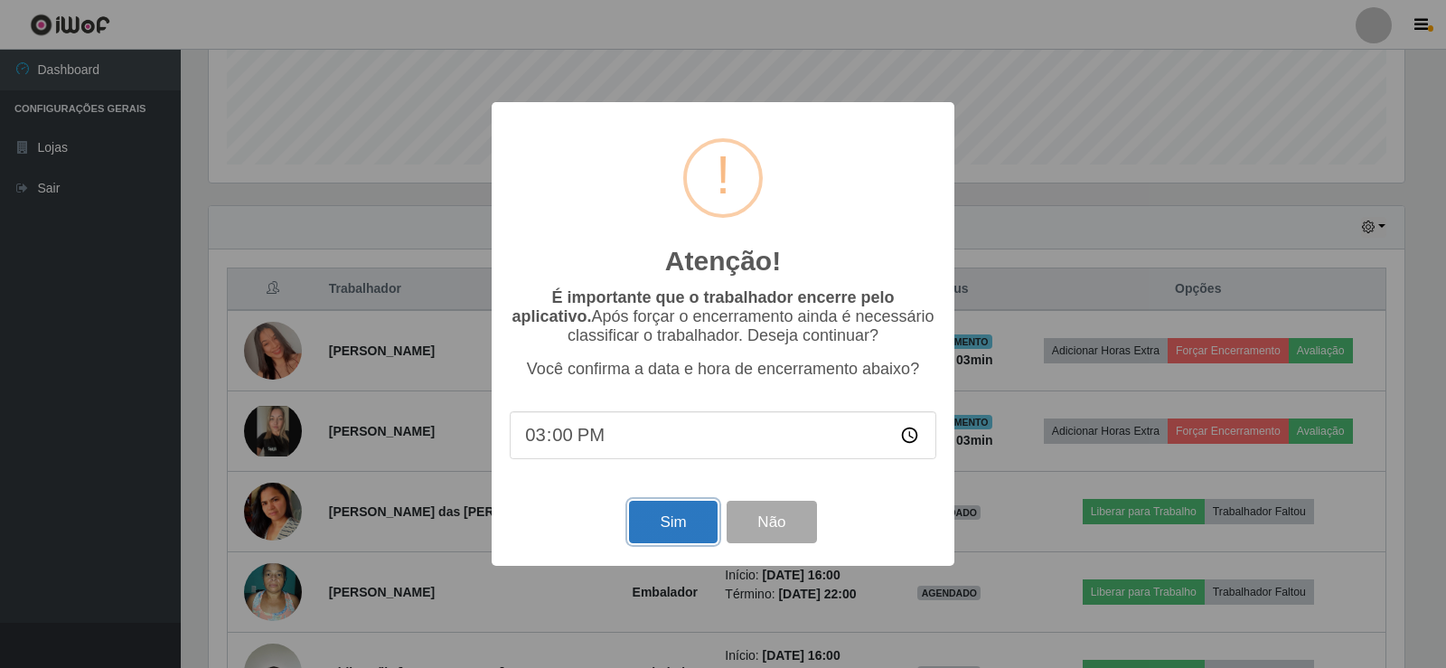
click at [702, 512] on button "Sim" at bounding box center [673, 522] width 88 height 42
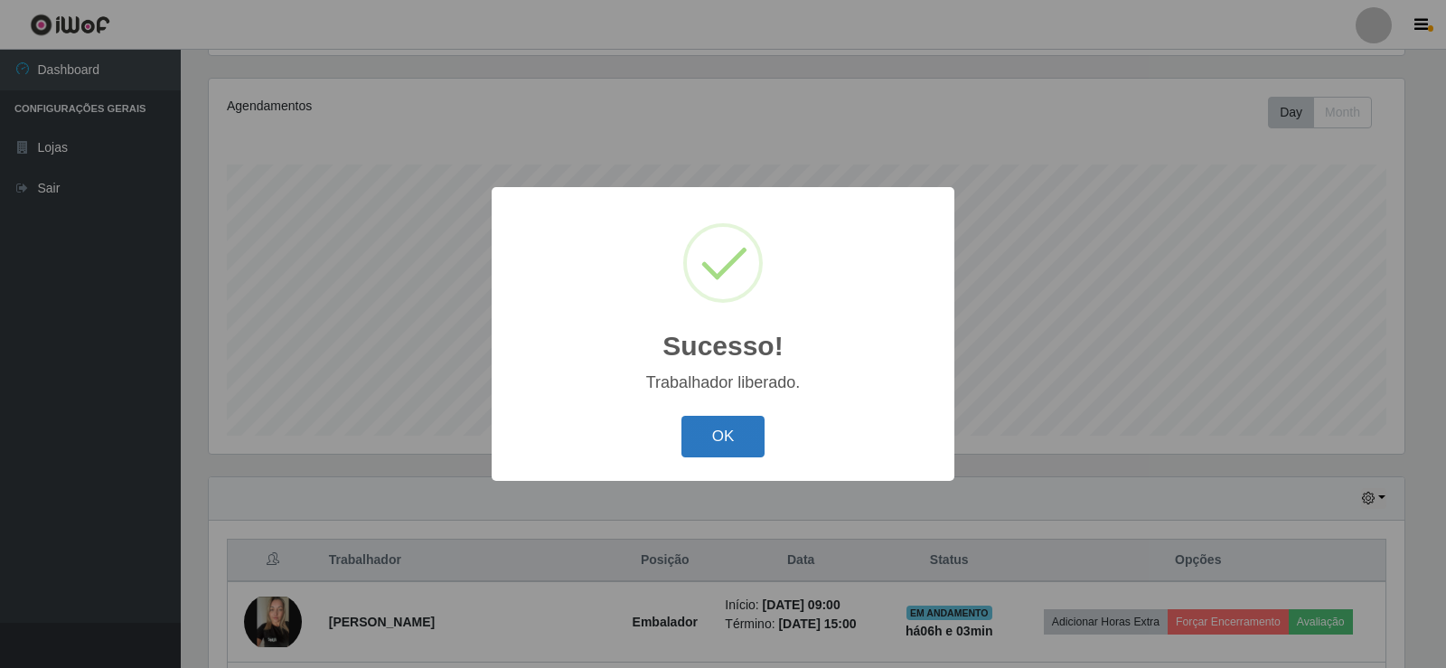
click at [723, 432] on button "OK" at bounding box center [724, 437] width 84 height 42
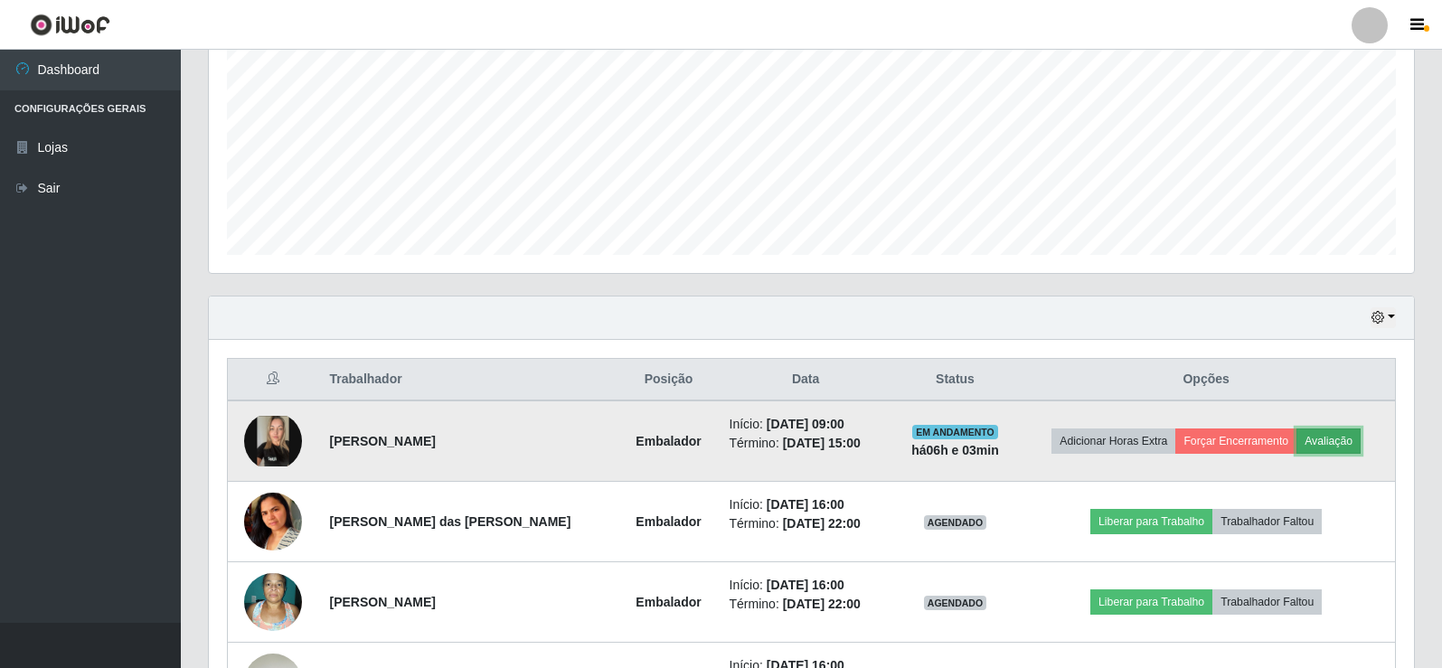
click at [1306, 437] on button "Avaliação" at bounding box center [1328, 440] width 64 height 25
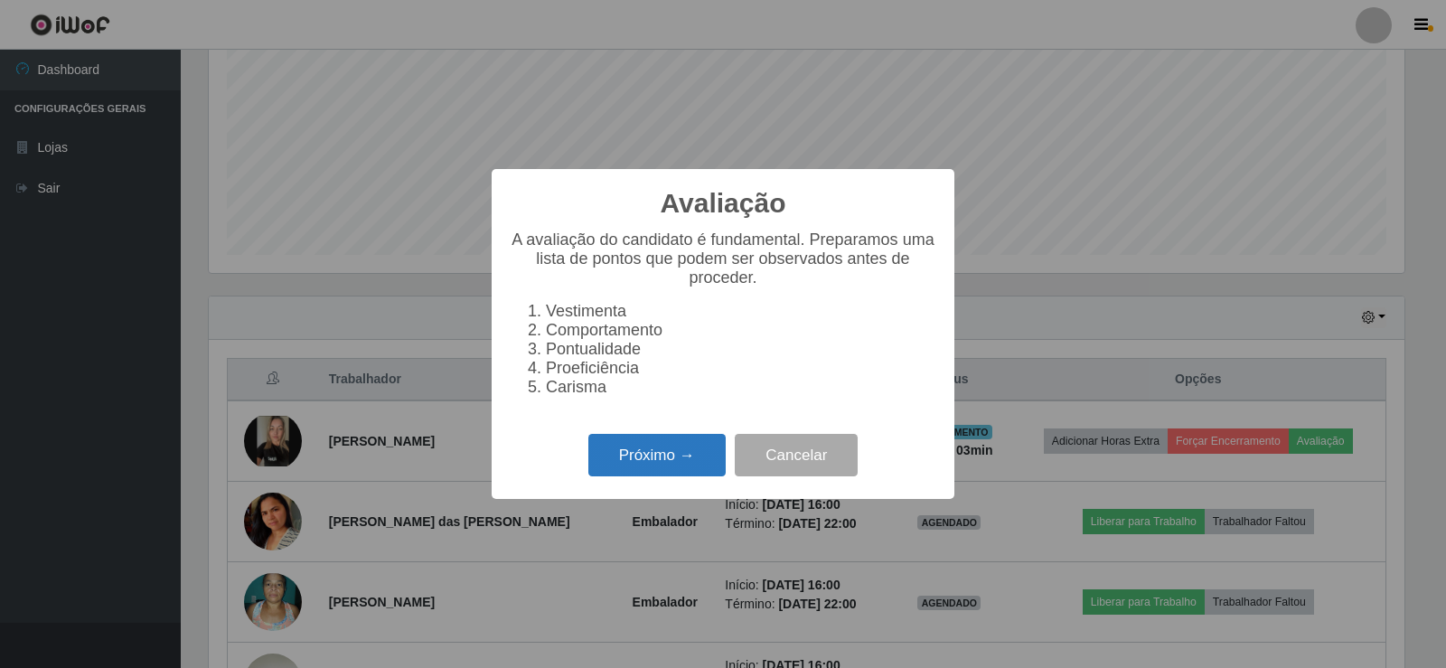
click at [670, 460] on button "Próximo →" at bounding box center [656, 455] width 137 height 42
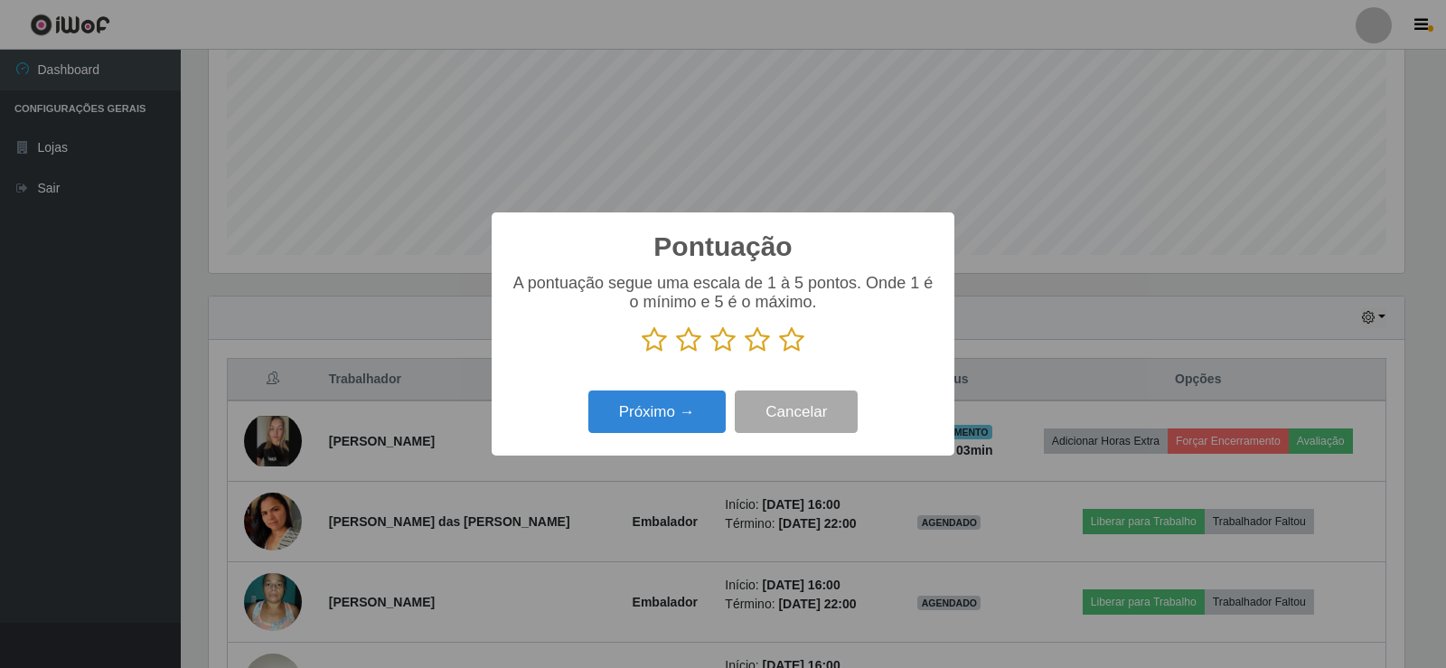
click at [788, 338] on icon at bounding box center [791, 339] width 25 height 27
click at [779, 353] on input "radio" at bounding box center [779, 353] width 0 height 0
click at [785, 339] on icon at bounding box center [791, 339] width 25 height 27
click at [779, 353] on input "radio" at bounding box center [779, 353] width 0 height 0
click at [690, 418] on button "Próximo →" at bounding box center [656, 411] width 137 height 42
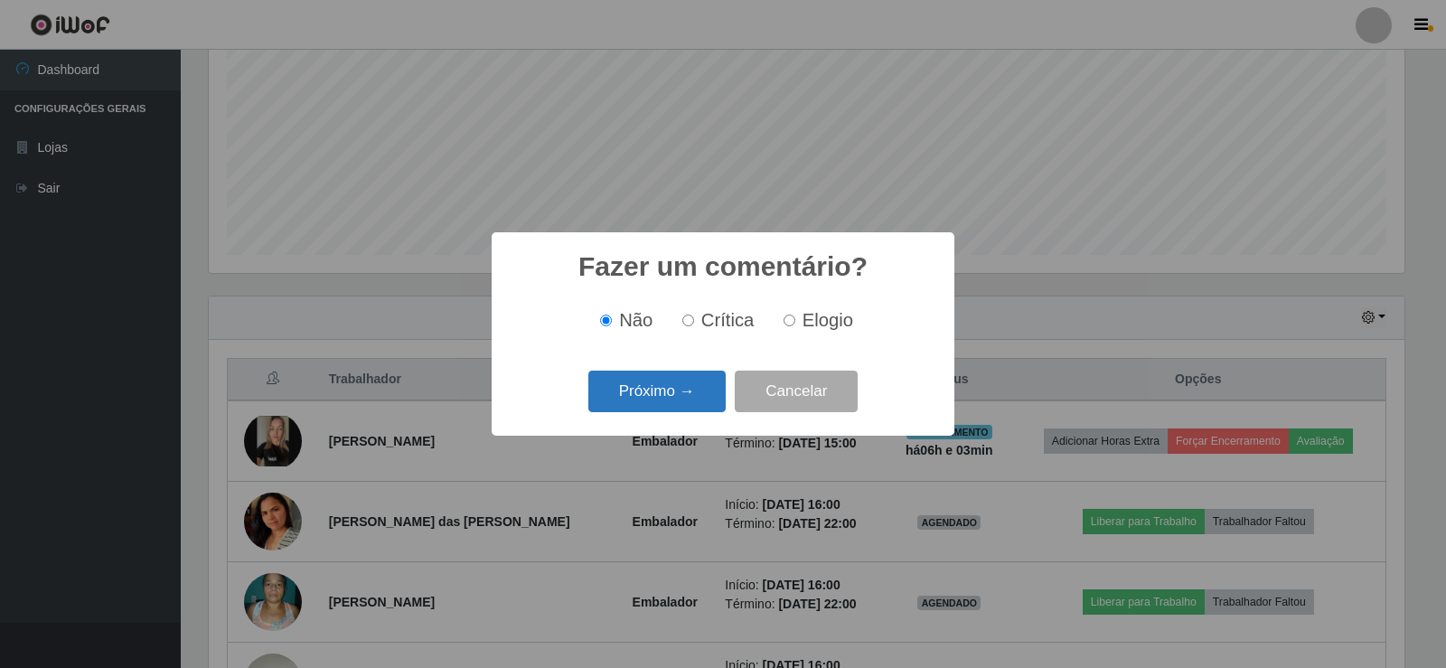
click at [688, 389] on button "Próximo →" at bounding box center [656, 392] width 137 height 42
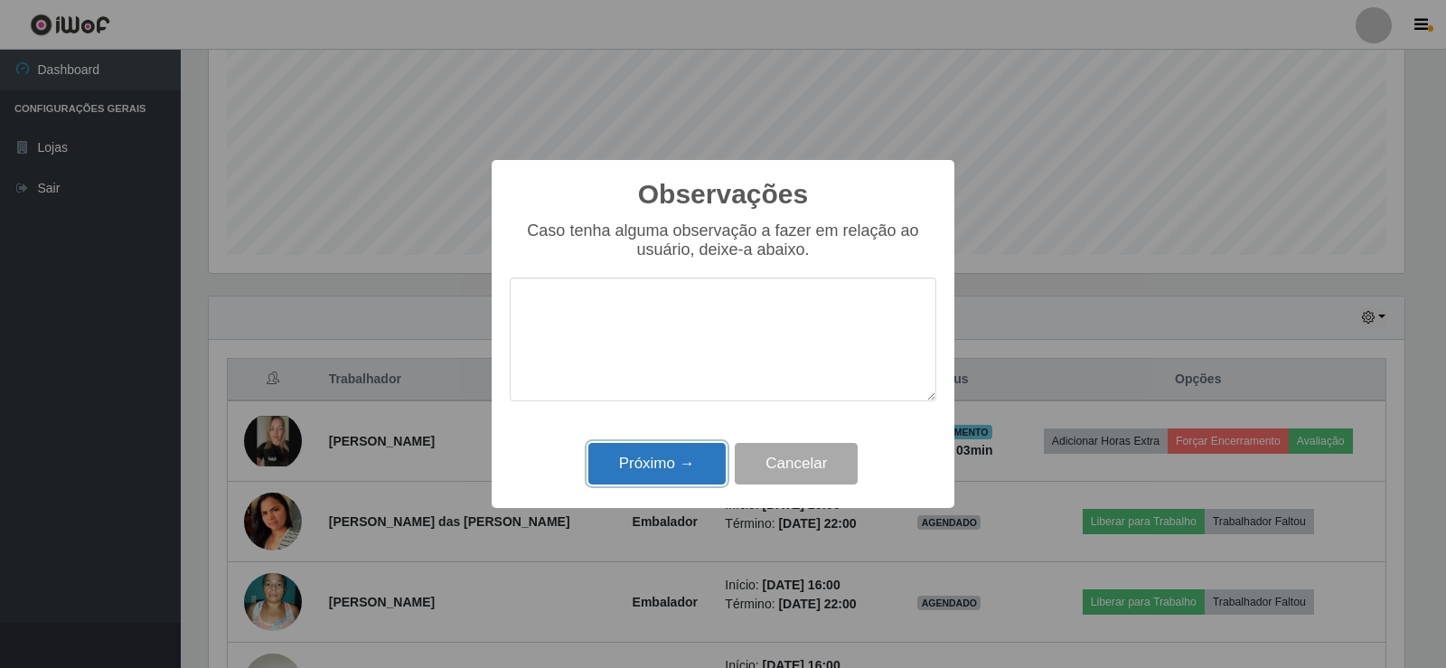
click at [685, 467] on button "Próximo →" at bounding box center [656, 464] width 137 height 42
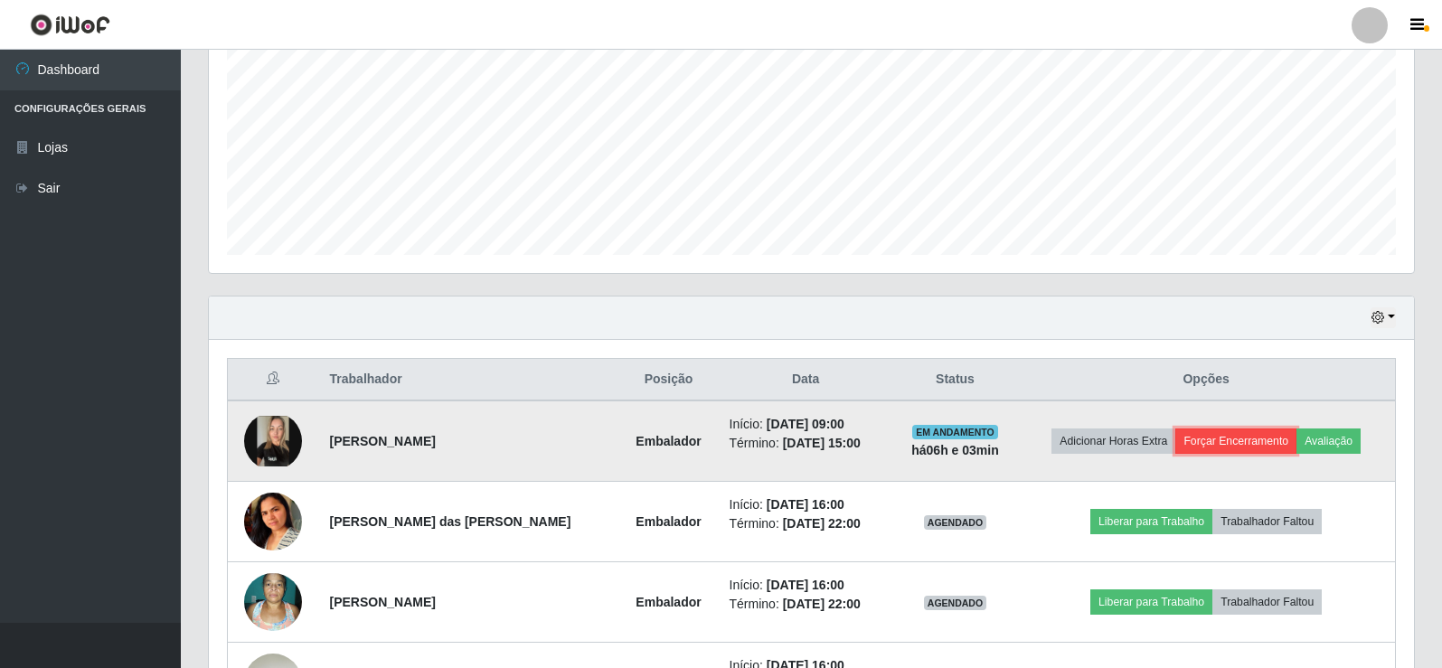
click at [1233, 445] on button "Forçar Encerramento" at bounding box center [1235, 440] width 121 height 25
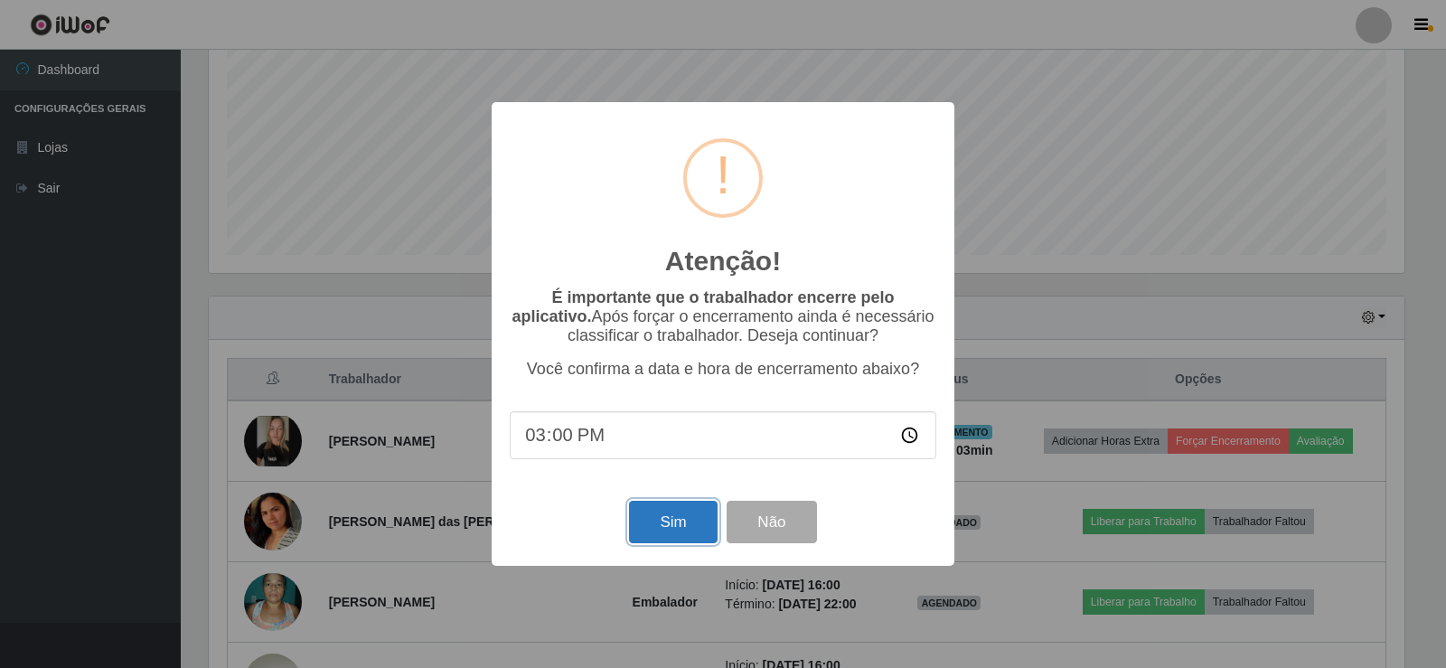
click at [655, 515] on button "Sim" at bounding box center [673, 522] width 88 height 42
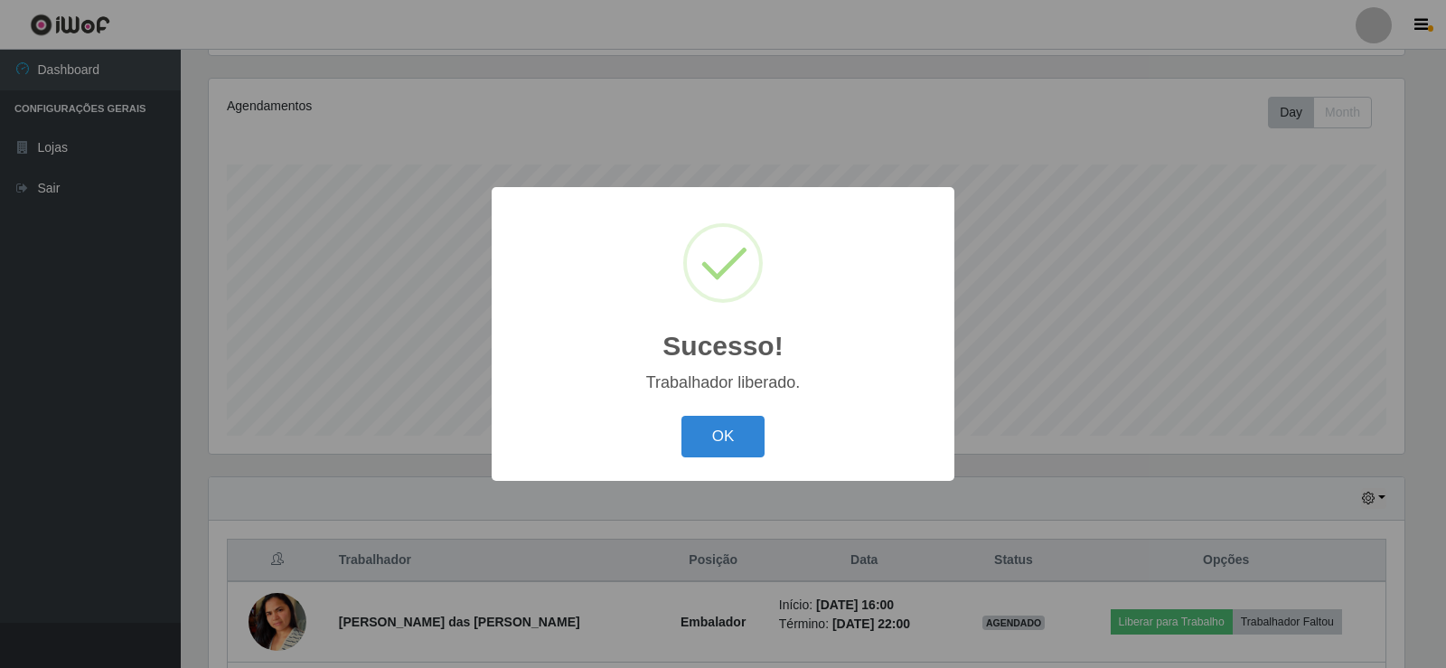
click at [738, 408] on div "Sucesso! × Trabalhador liberado. OK Cancel" at bounding box center [723, 333] width 463 height 293
click at [737, 418] on div "OK Cancel" at bounding box center [723, 436] width 427 height 52
click at [749, 436] on button "OK" at bounding box center [724, 437] width 84 height 42
